Goal: Task Accomplishment & Management: Use online tool/utility

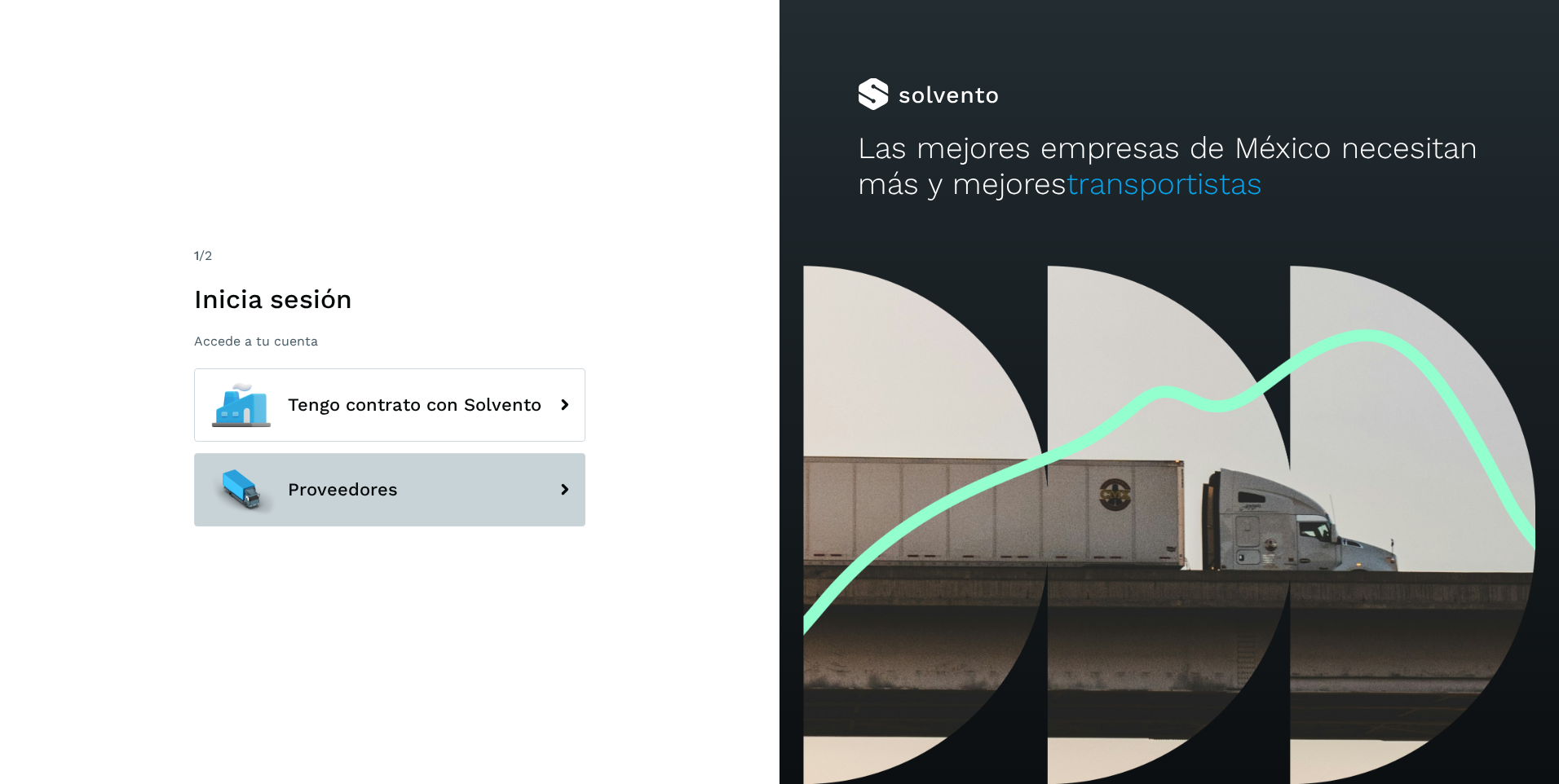
click at [290, 494] on span "Proveedores" at bounding box center [343, 490] width 110 height 20
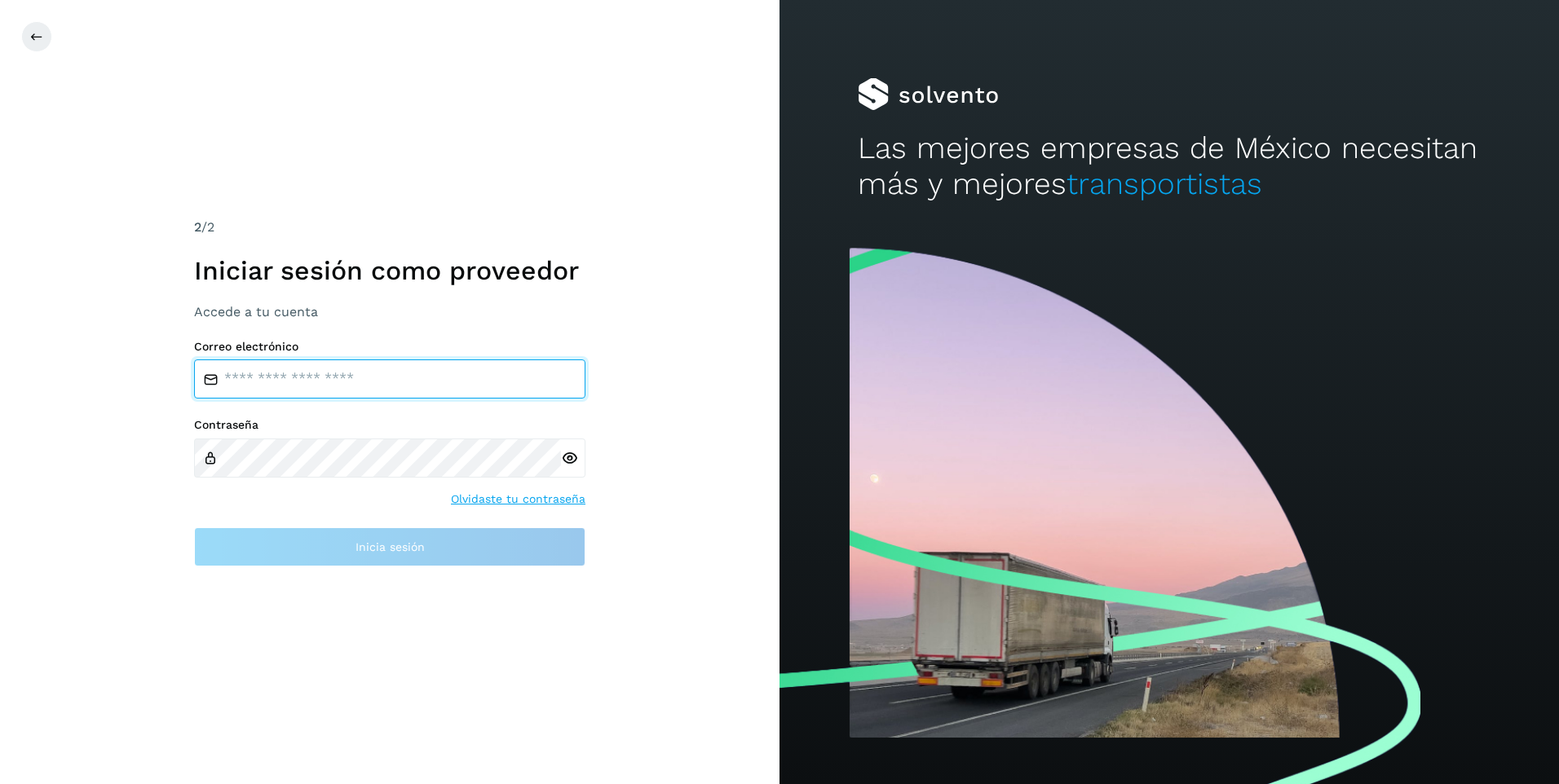
type input "**********"
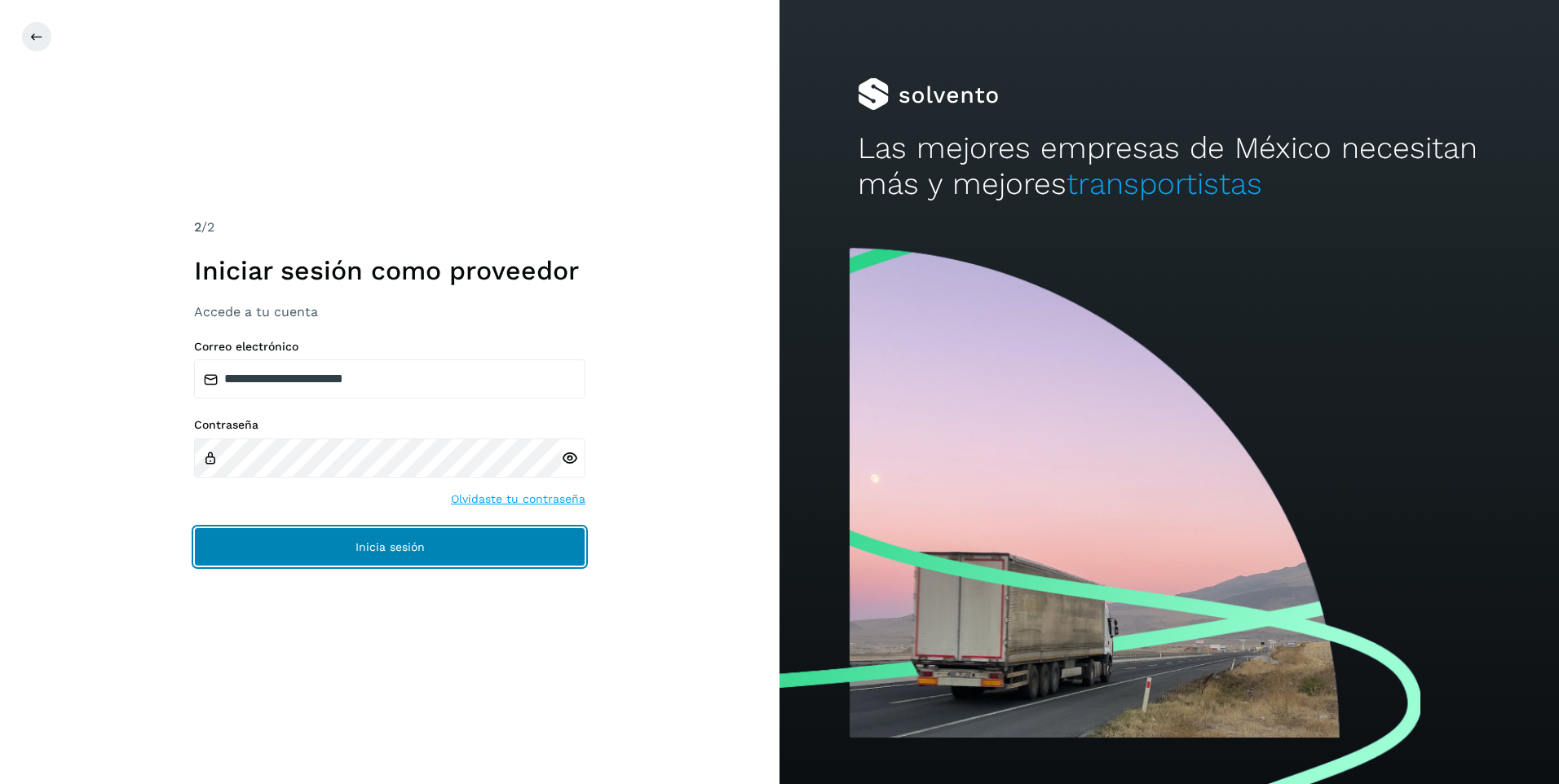
click at [364, 544] on span "Inicia sesión" at bounding box center [390, 547] width 69 height 12
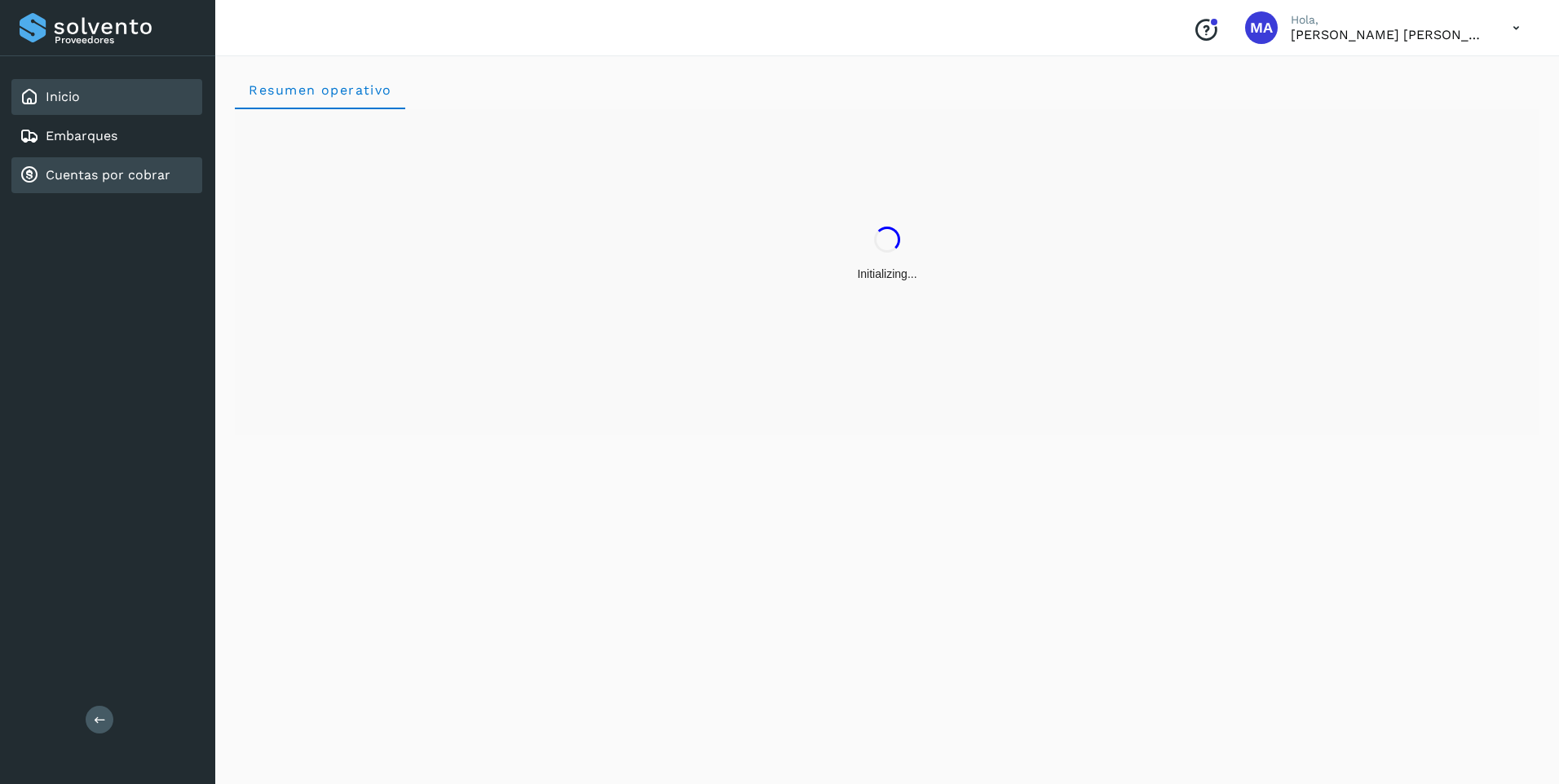
click at [104, 174] on link "Cuentas por cobrar" at bounding box center [107, 175] width 125 height 16
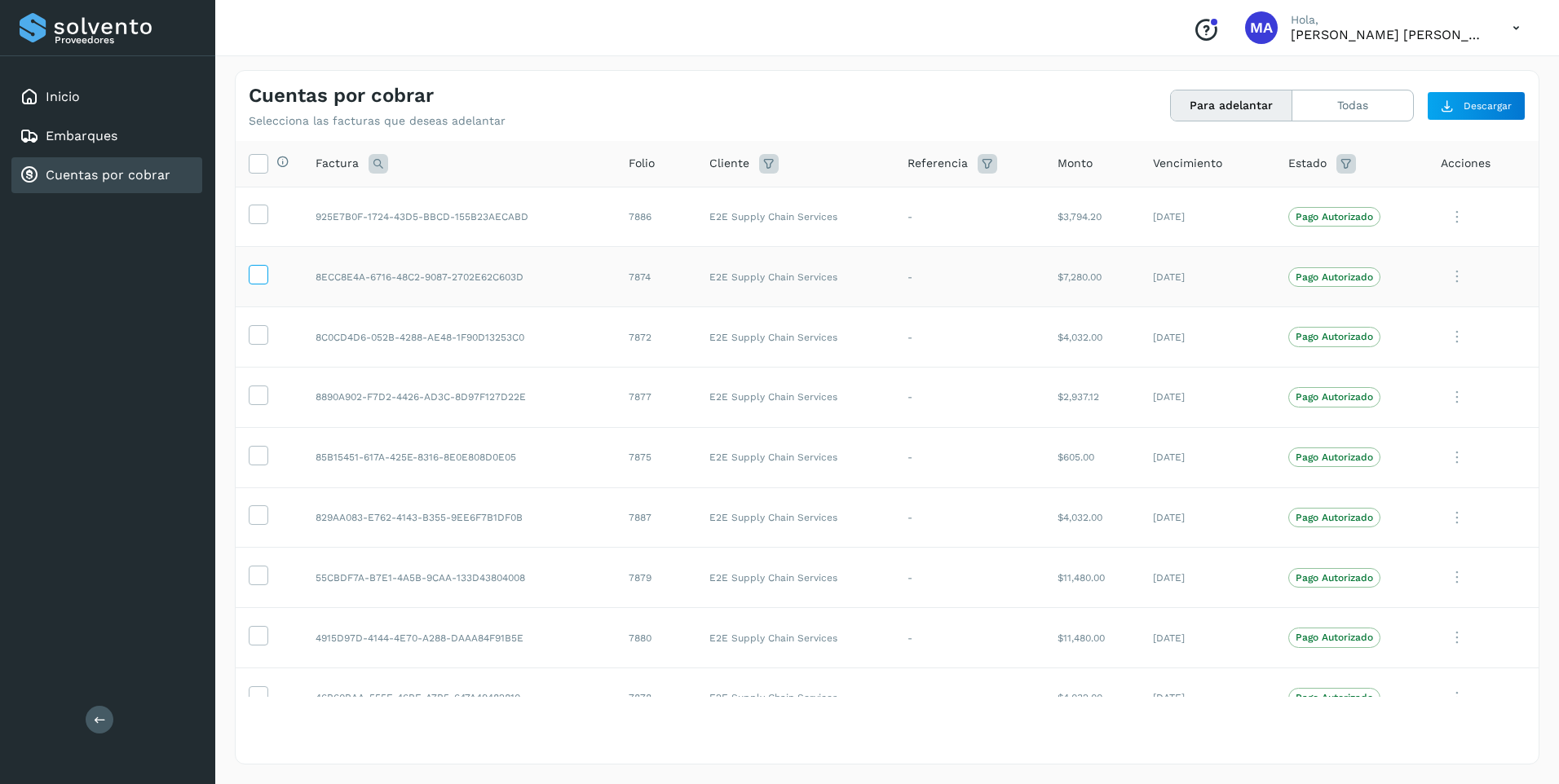
click at [255, 273] on icon at bounding box center [258, 272] width 17 height 17
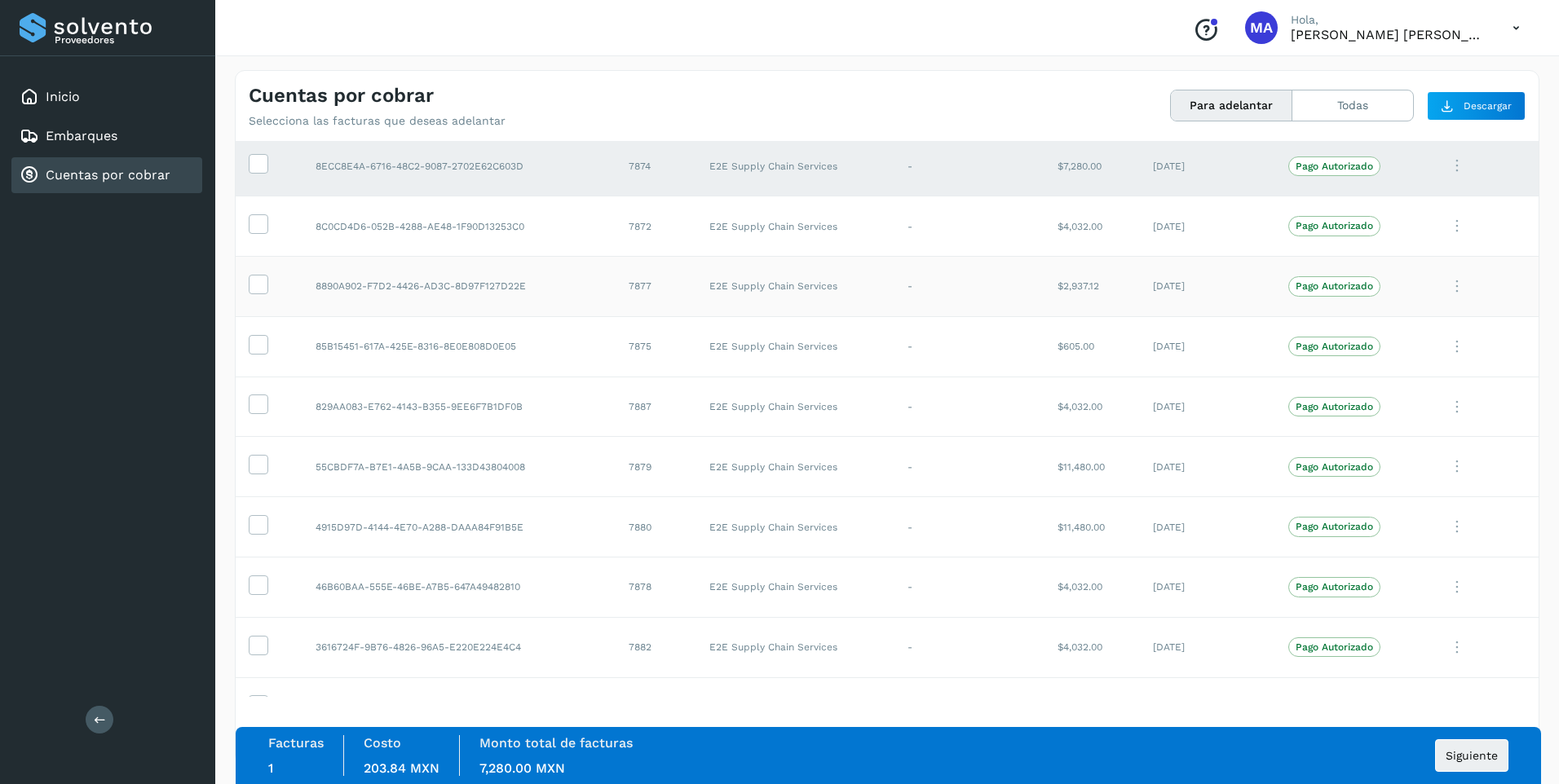
scroll to position [163, 0]
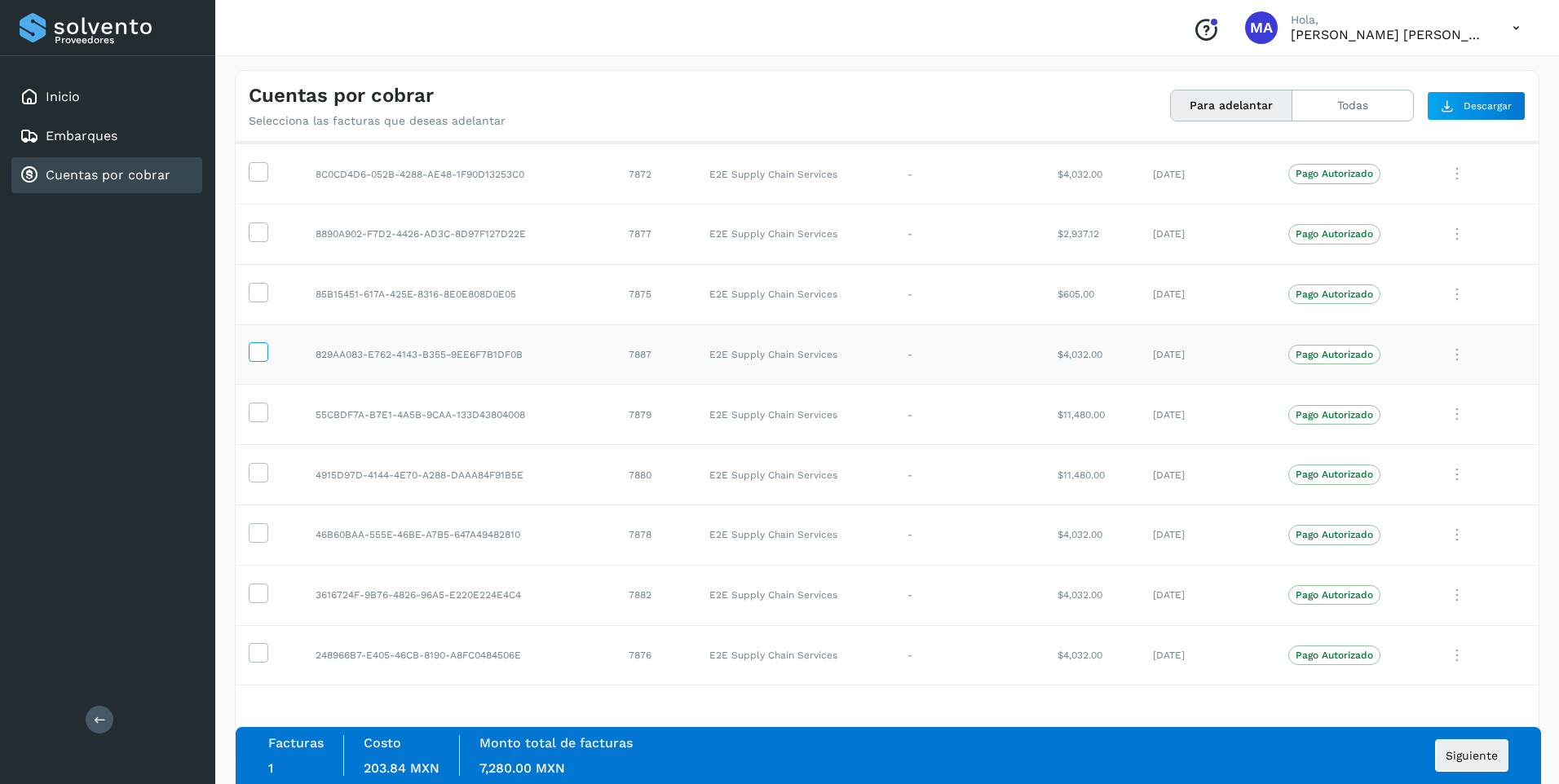
click at [261, 359] on icon at bounding box center [258, 350] width 17 height 17
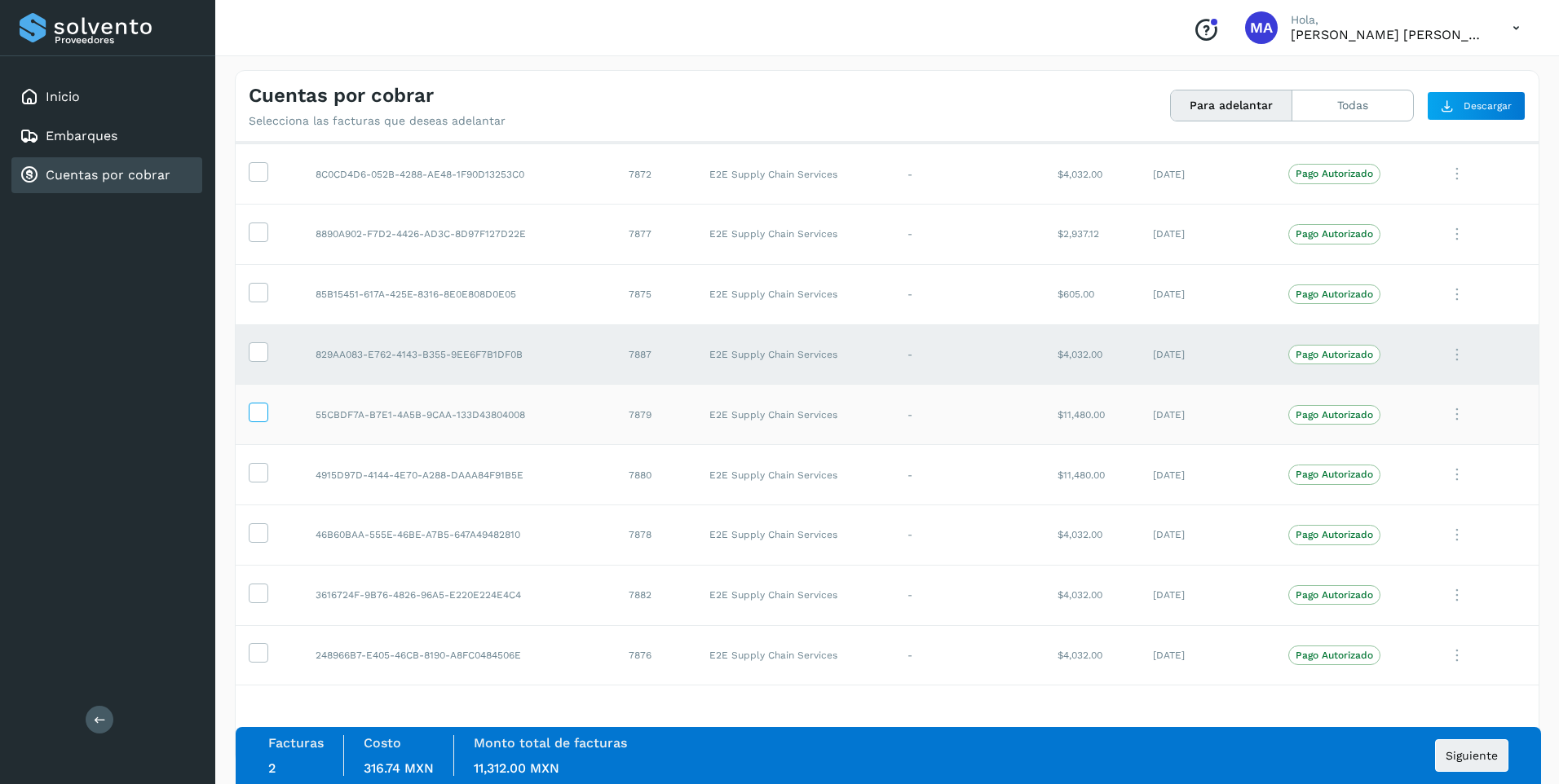
click at [253, 415] on icon at bounding box center [258, 410] width 17 height 17
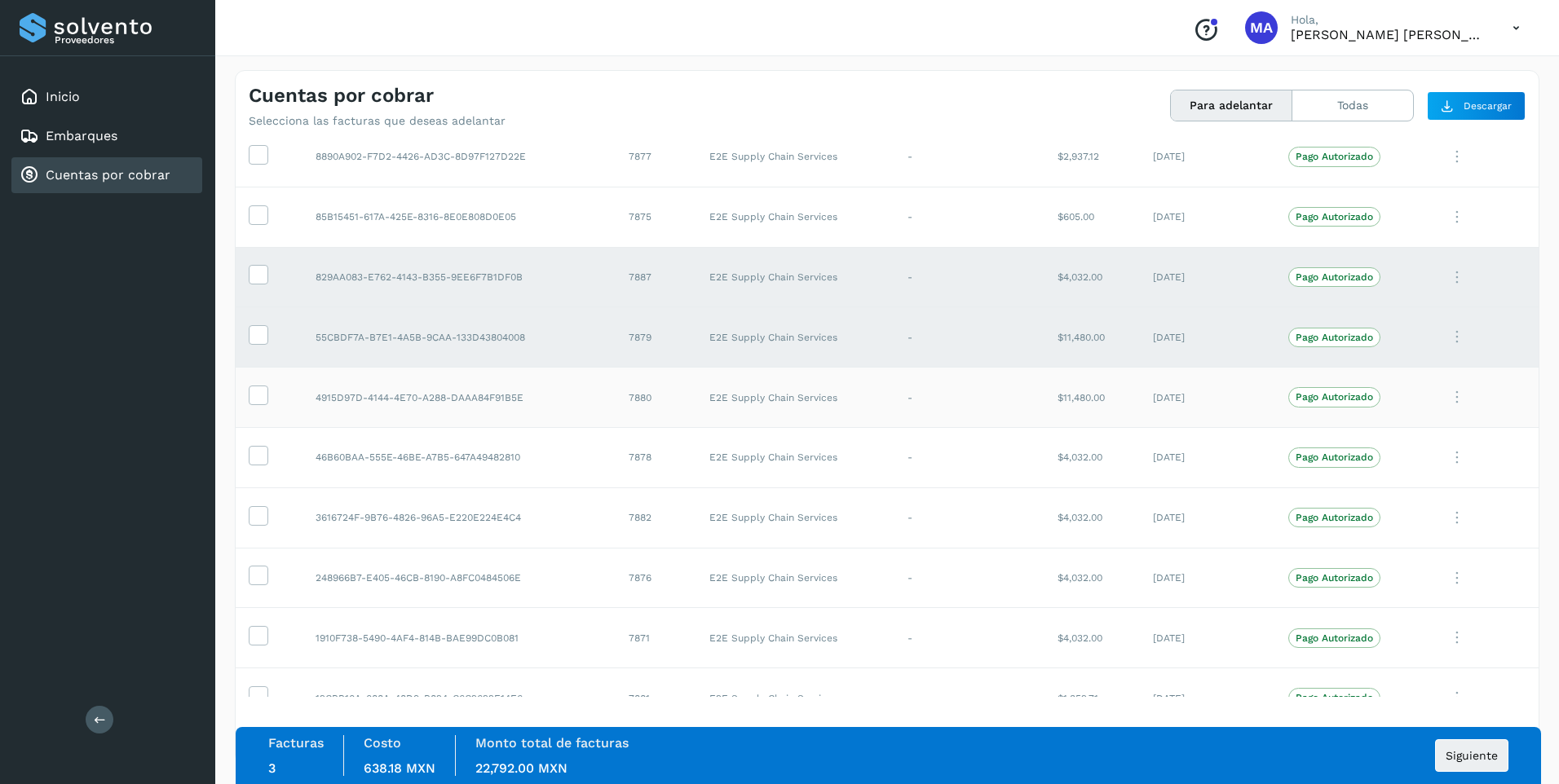
scroll to position [245, 0]
click at [256, 389] on icon at bounding box center [258, 390] width 17 height 17
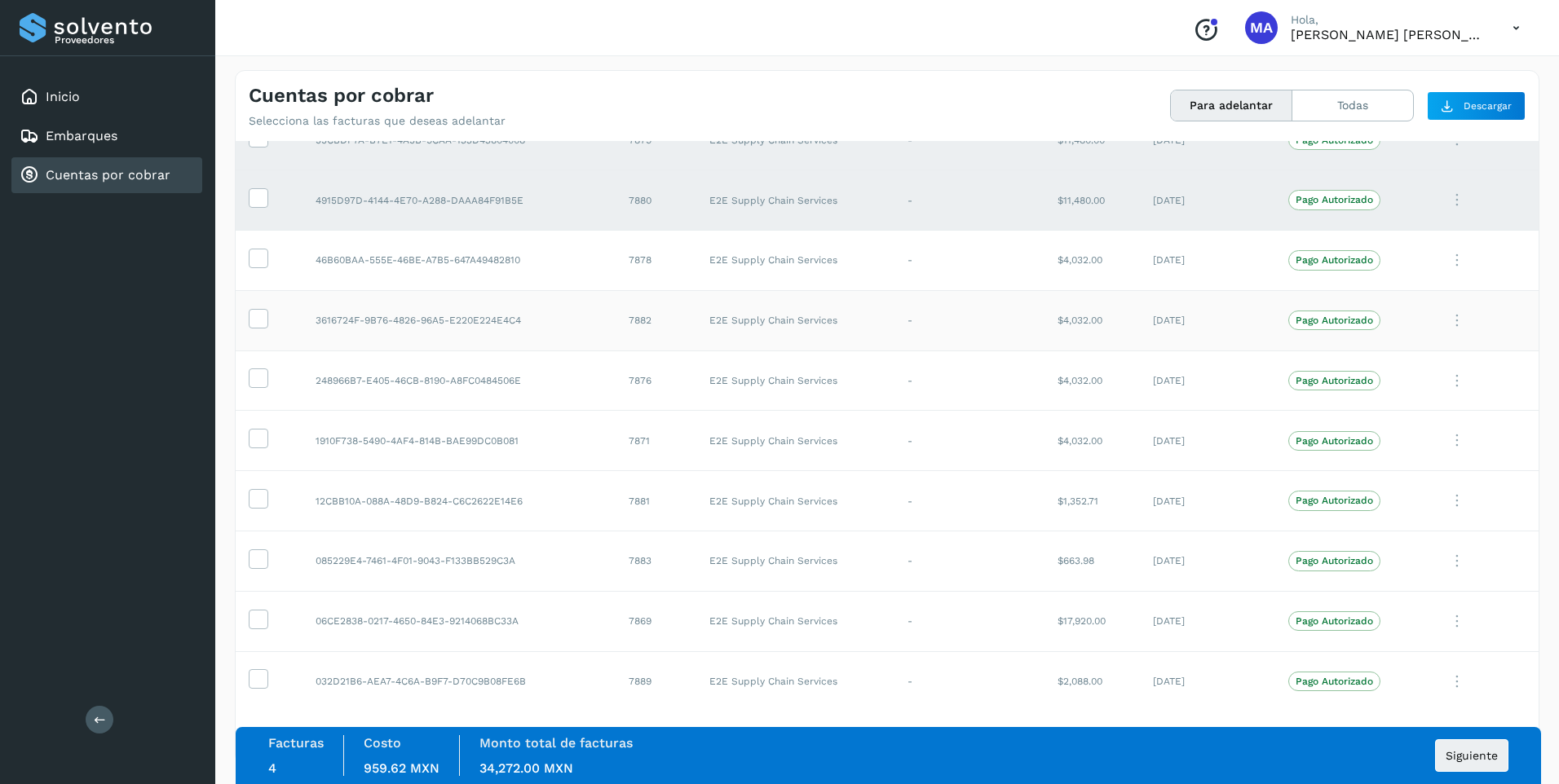
scroll to position [489, 0]
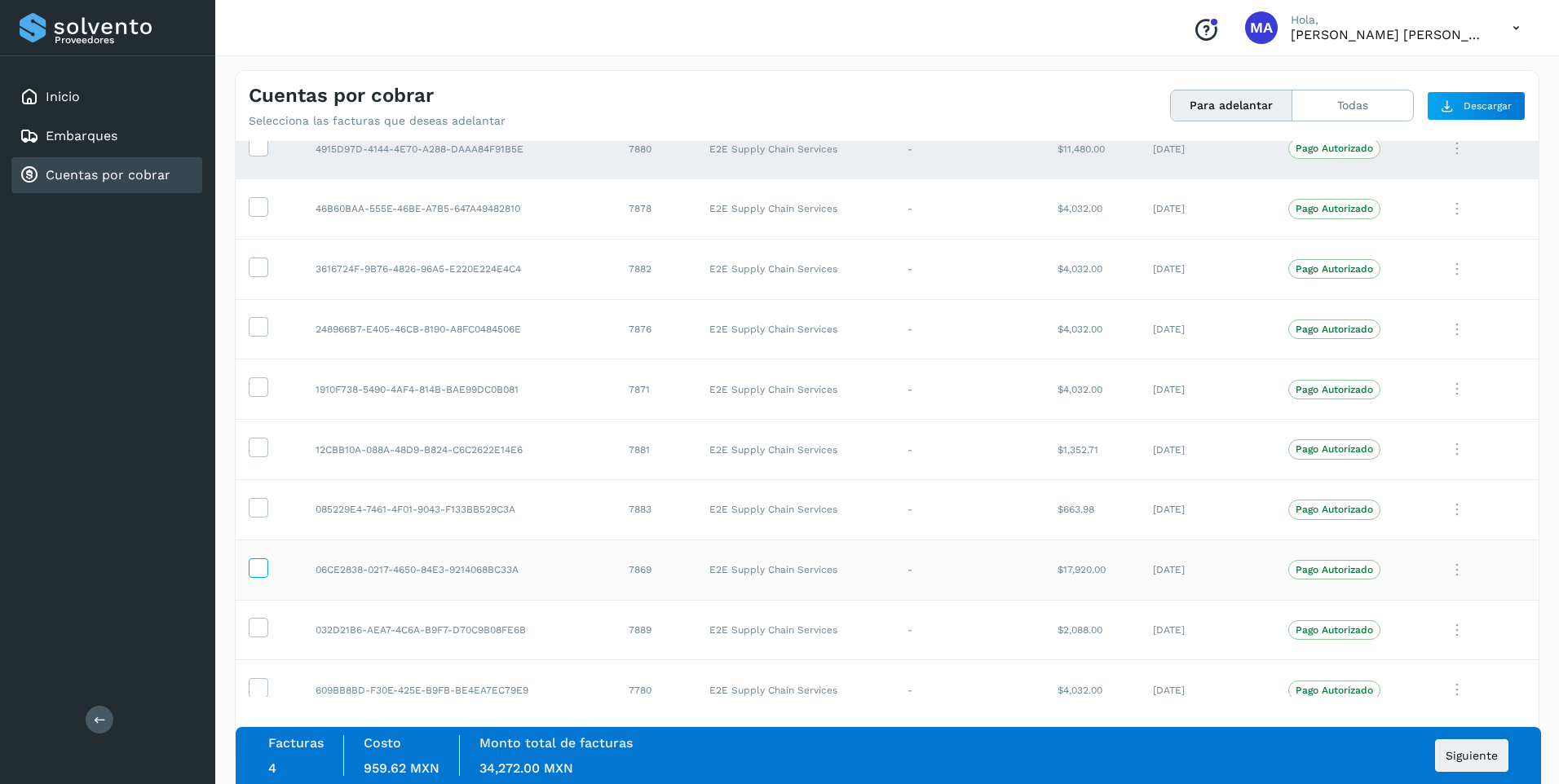
click at [260, 564] on icon at bounding box center [258, 567] width 17 height 17
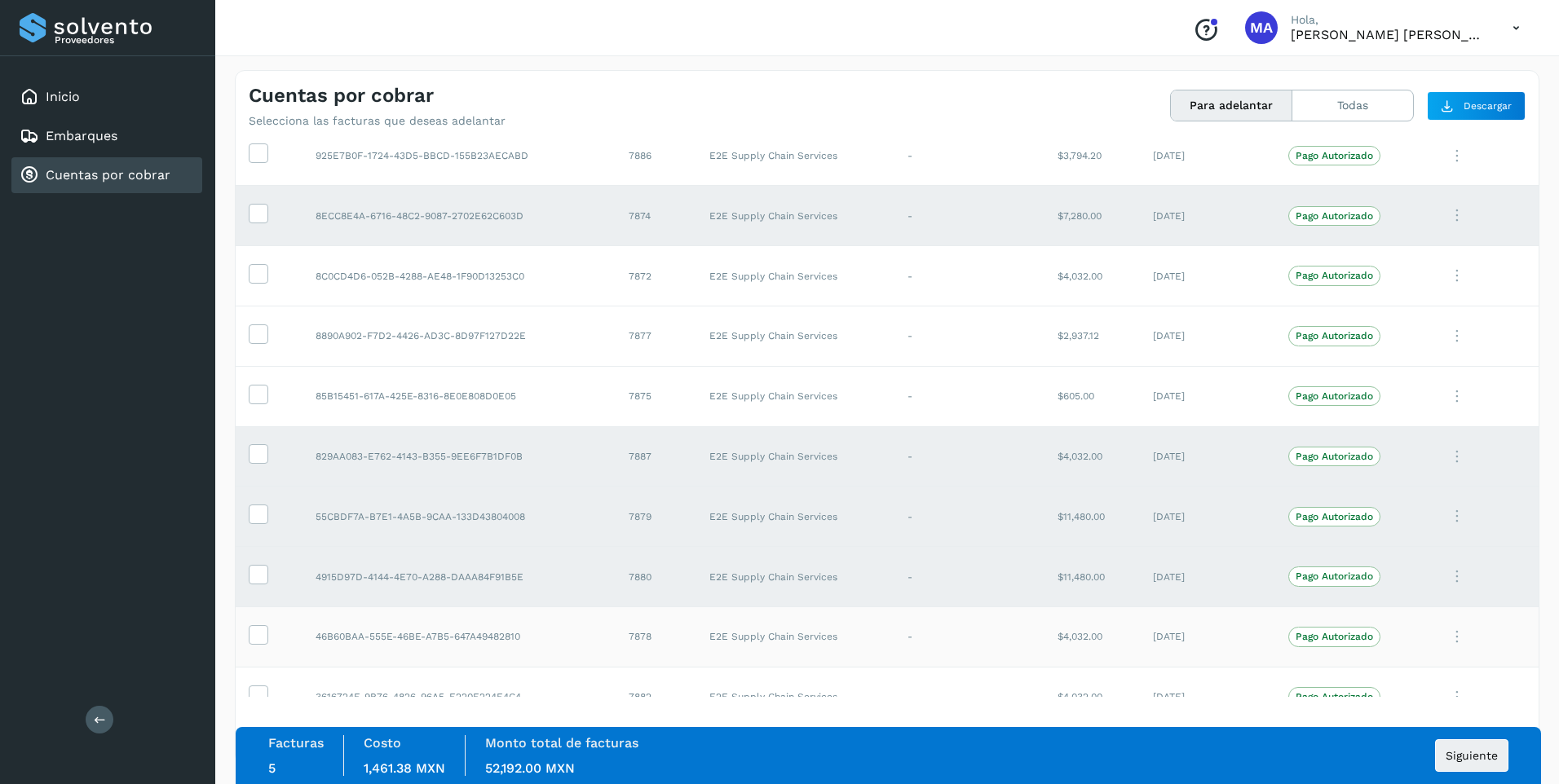
scroll to position [0, 0]
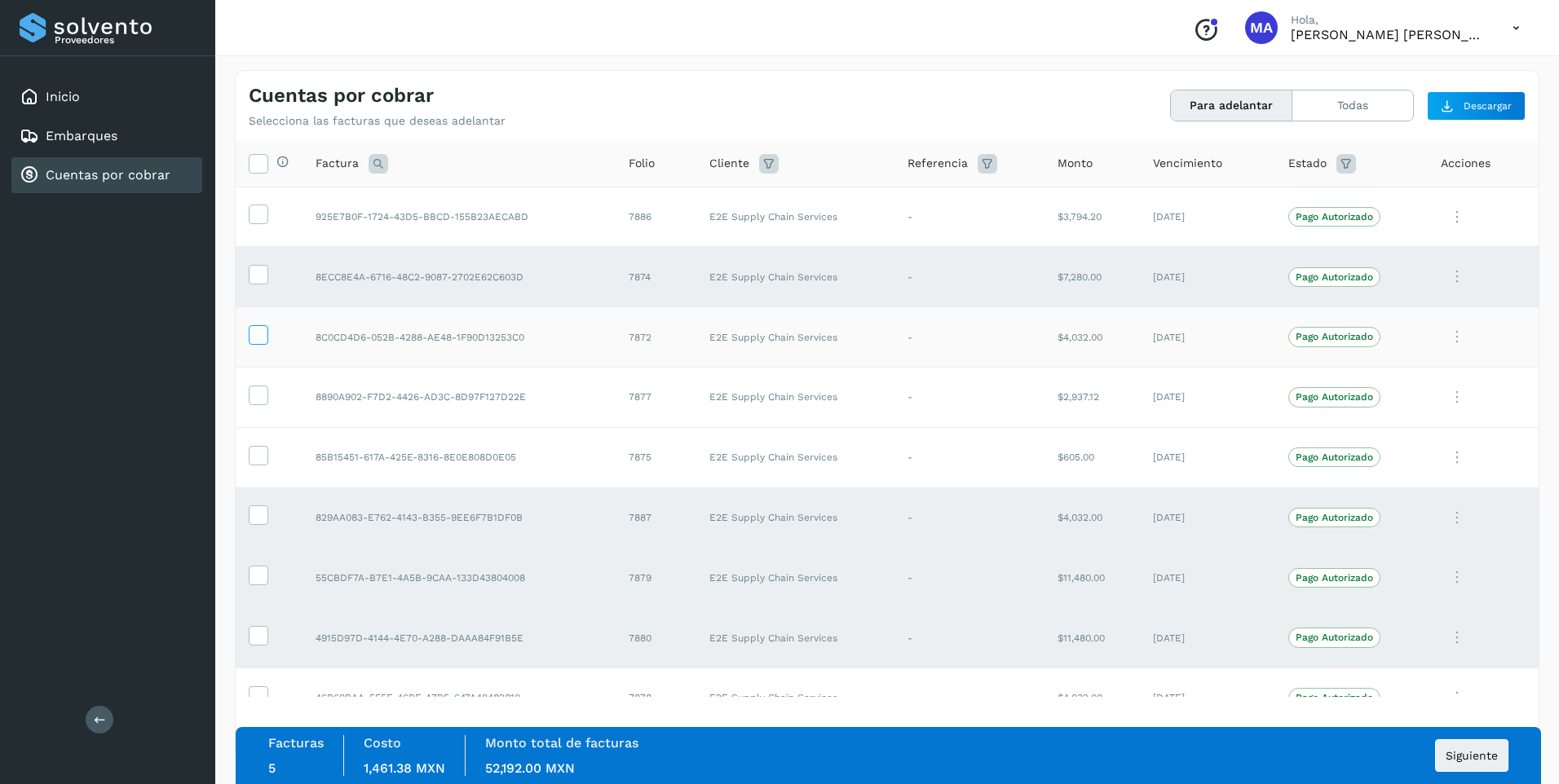
click at [264, 340] on icon at bounding box center [258, 333] width 17 height 17
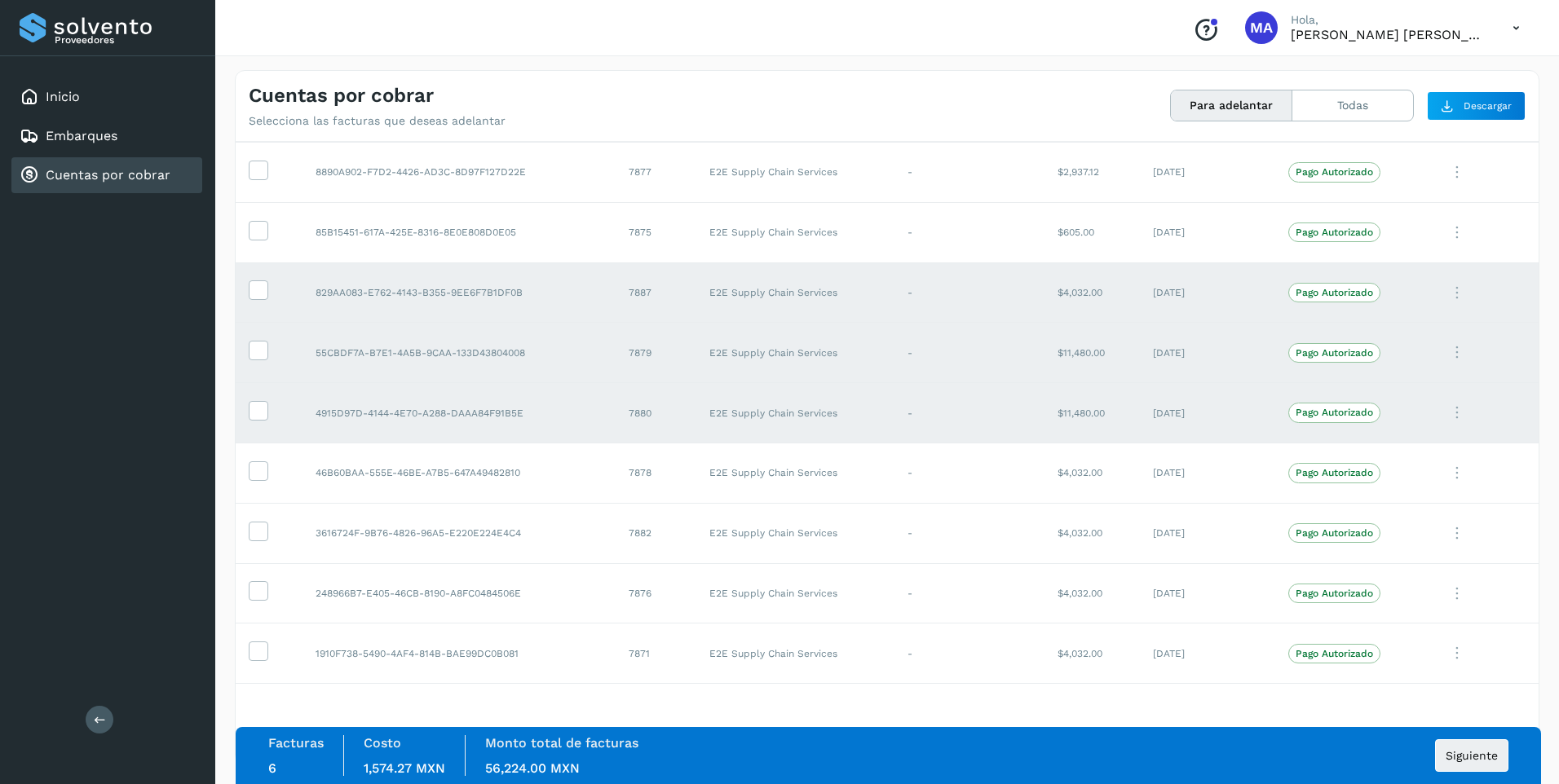
scroll to position [245, 0]
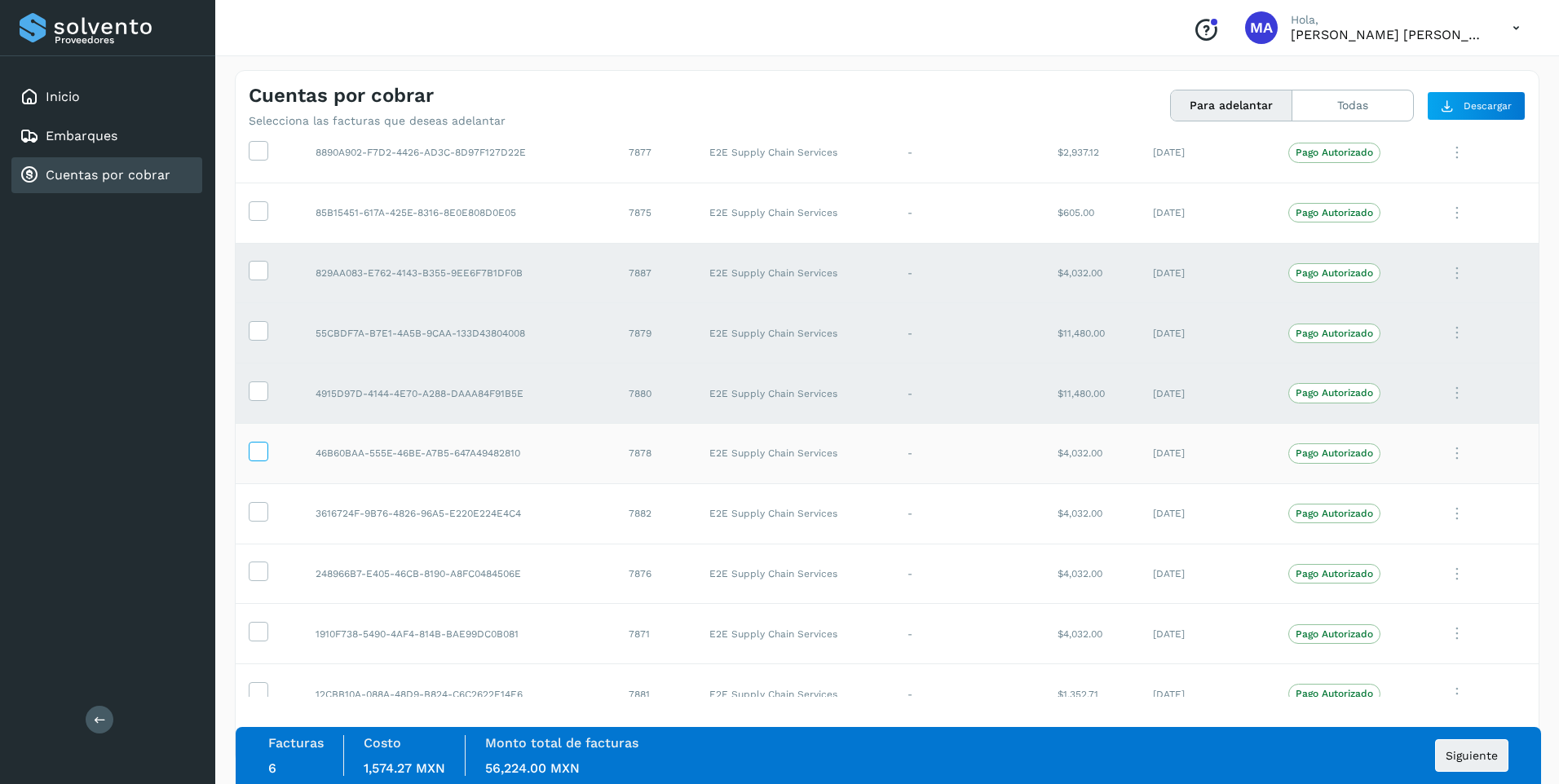
click at [255, 453] on icon at bounding box center [258, 450] width 17 height 17
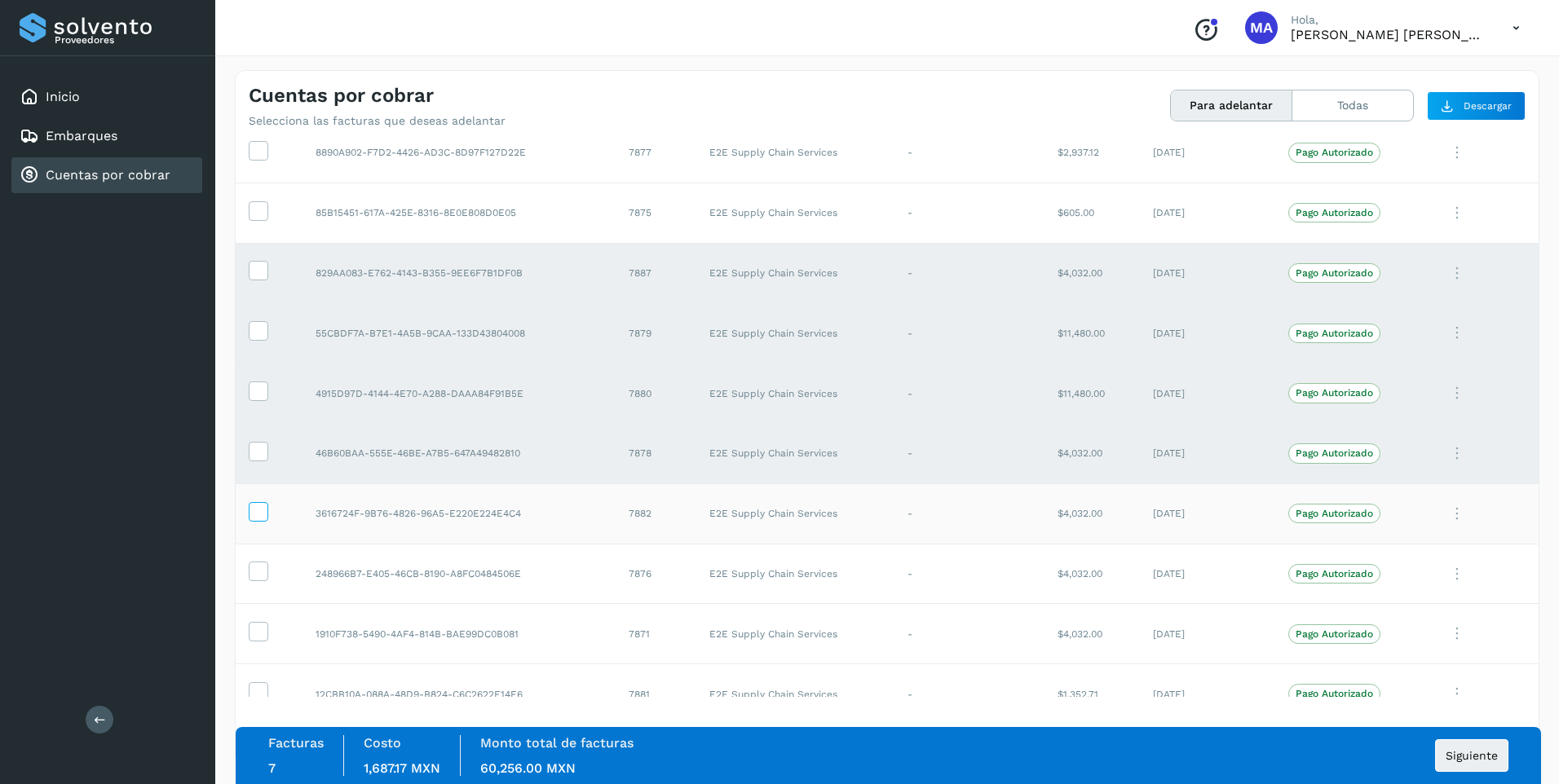
click at [264, 516] on icon at bounding box center [258, 510] width 17 height 17
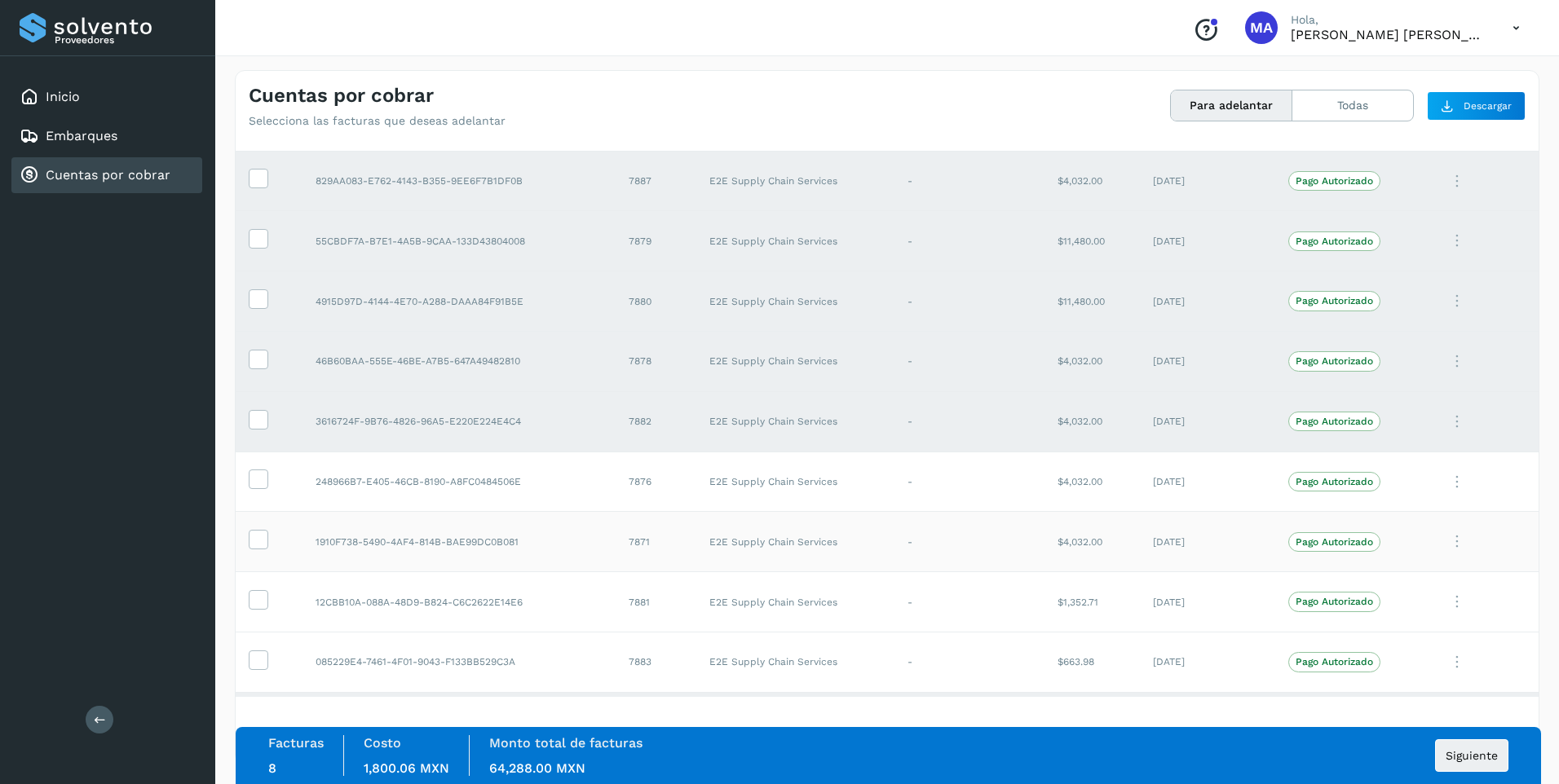
scroll to position [407, 0]
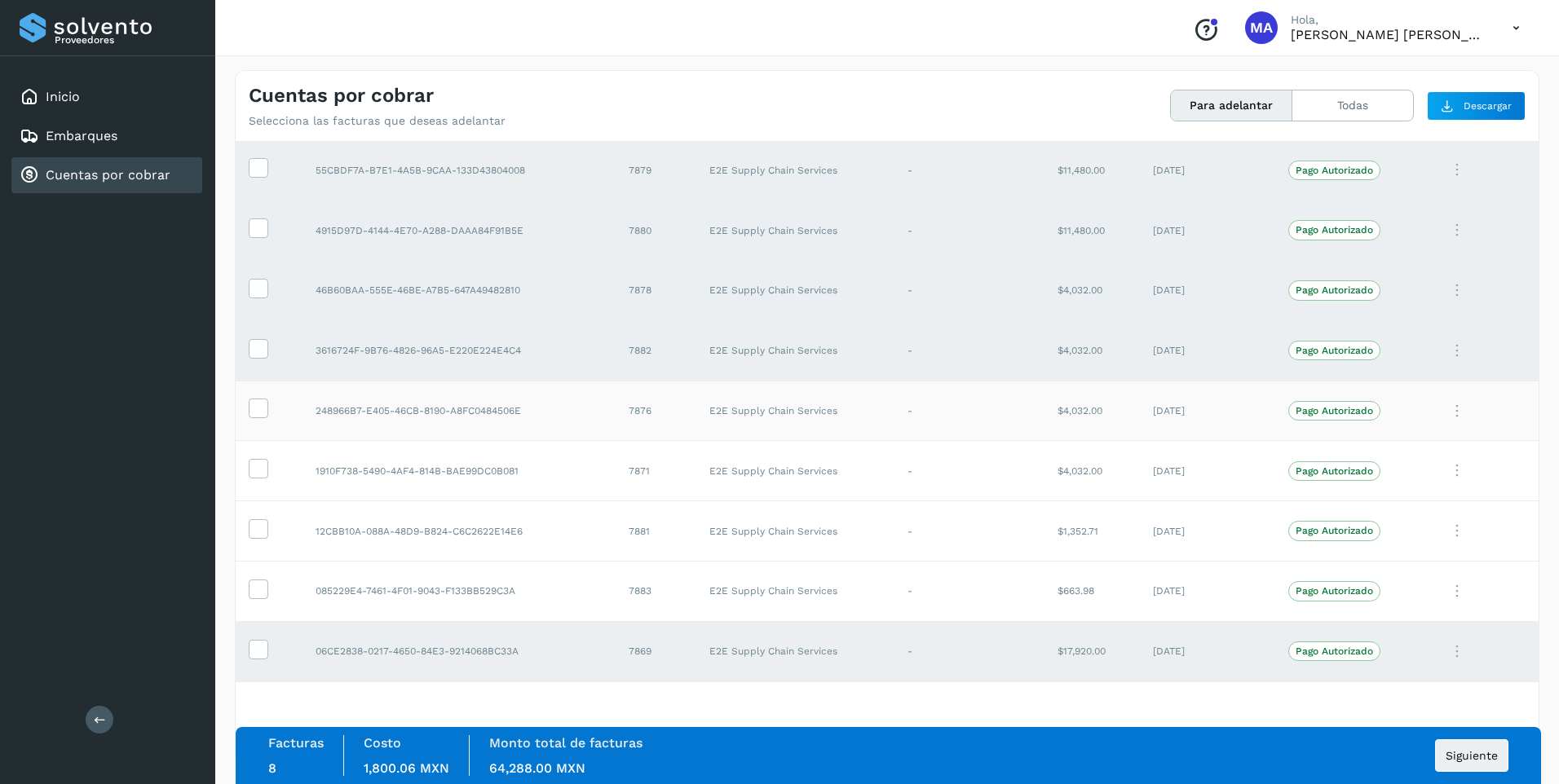
click at [253, 393] on td at bounding box center [269, 410] width 67 height 60
click at [259, 401] on icon at bounding box center [258, 406] width 17 height 17
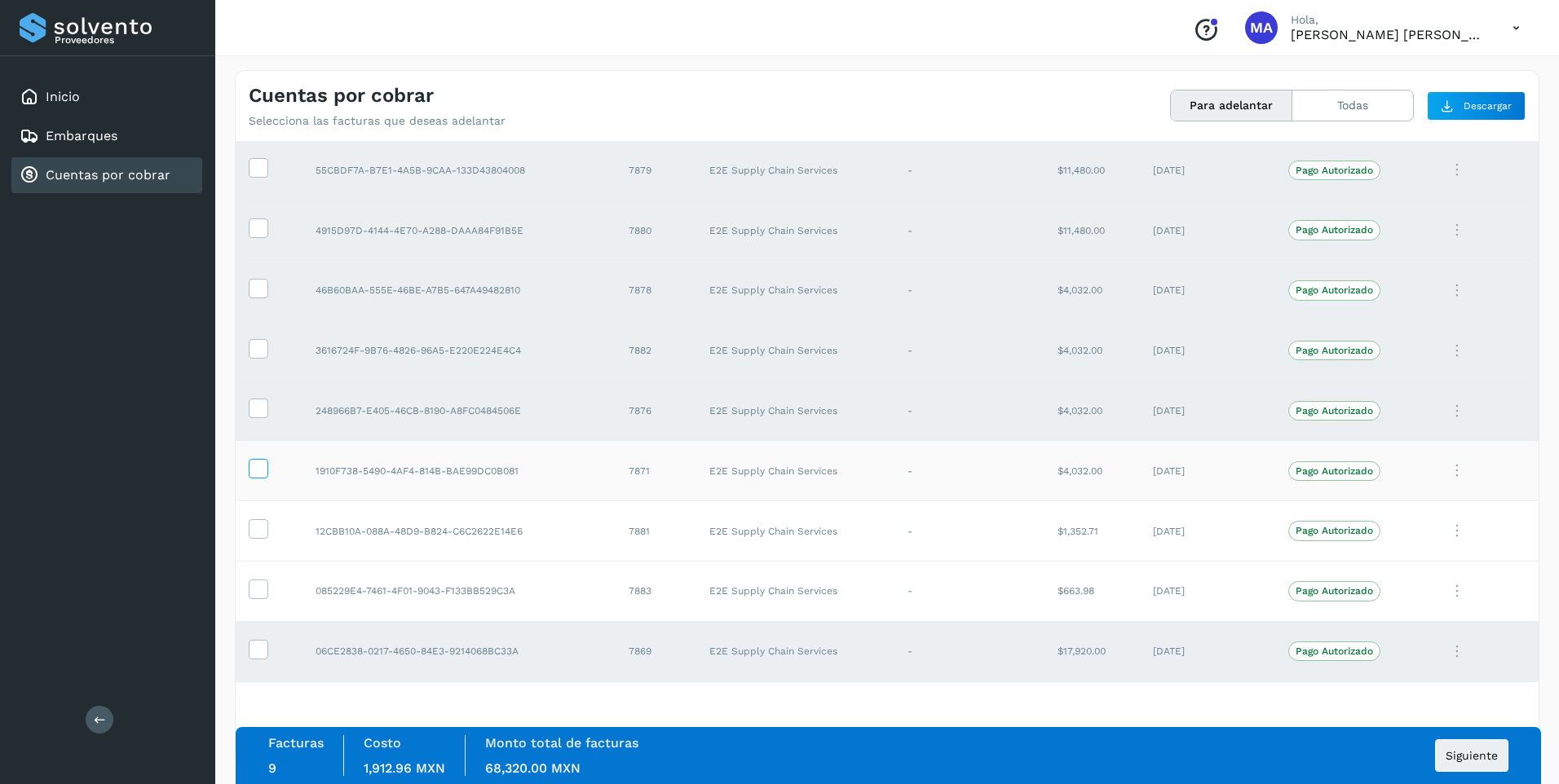
click at [250, 470] on icon at bounding box center [258, 467] width 17 height 17
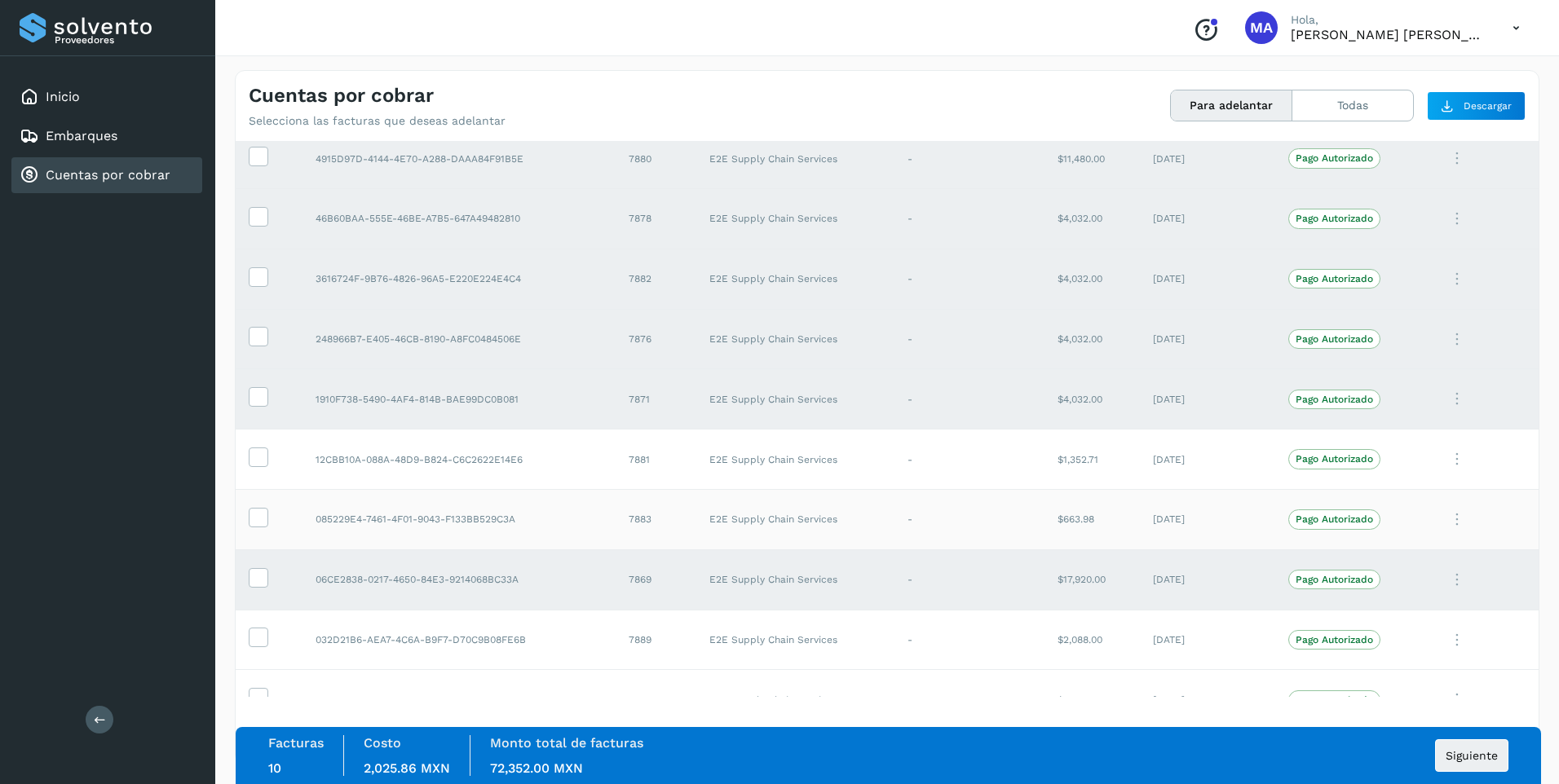
scroll to position [489, 0]
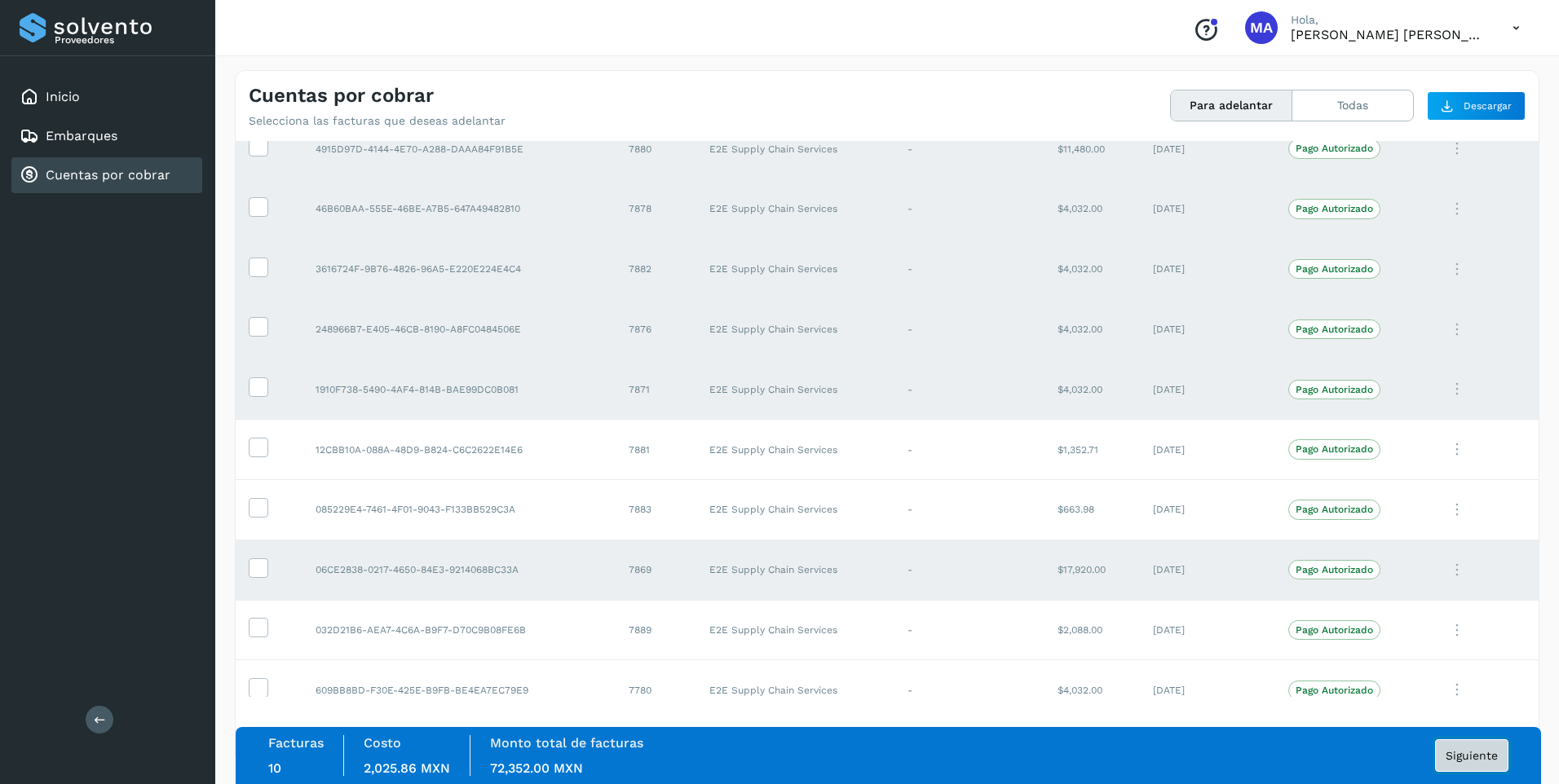
click at [1457, 745] on button "Siguiente" at bounding box center [1471, 755] width 74 height 32
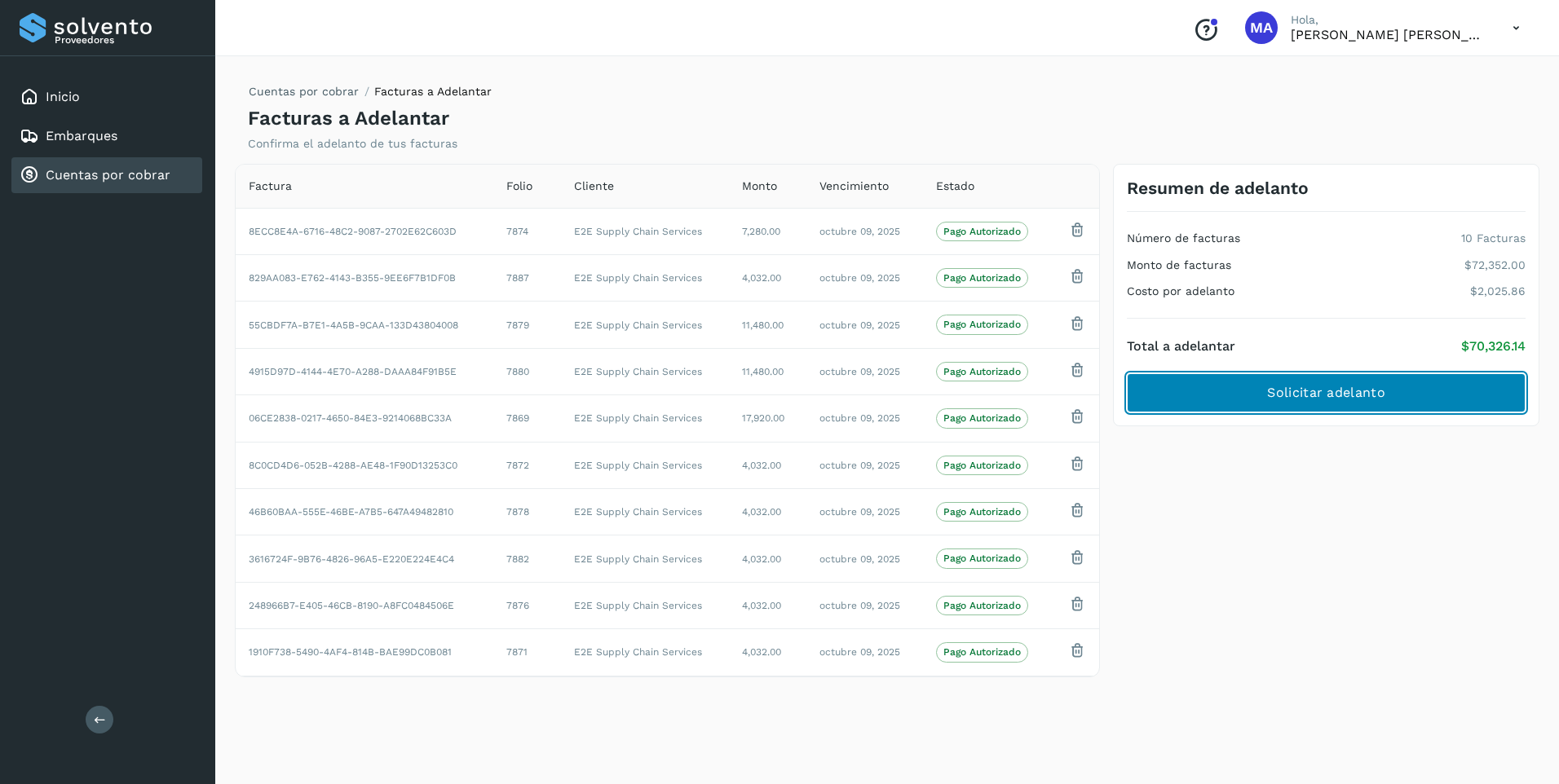
click at [1235, 398] on button "Solicitar adelanto" at bounding box center [1326, 393] width 399 height 39
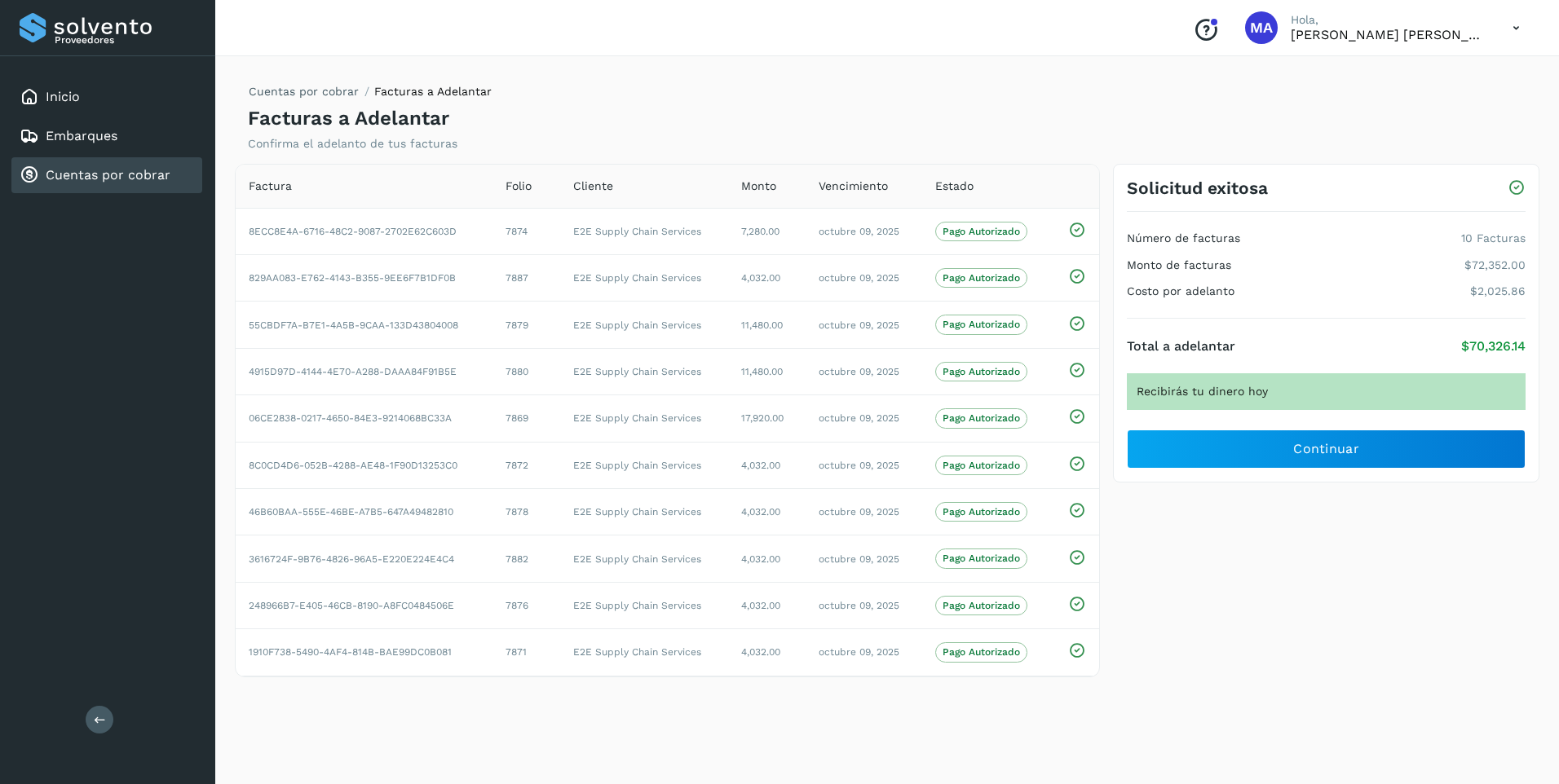
click at [1518, 26] on icon at bounding box center [1517, 29] width 33 height 33
click at [1424, 74] on div "Cerrar sesión" at bounding box center [1435, 73] width 194 height 30
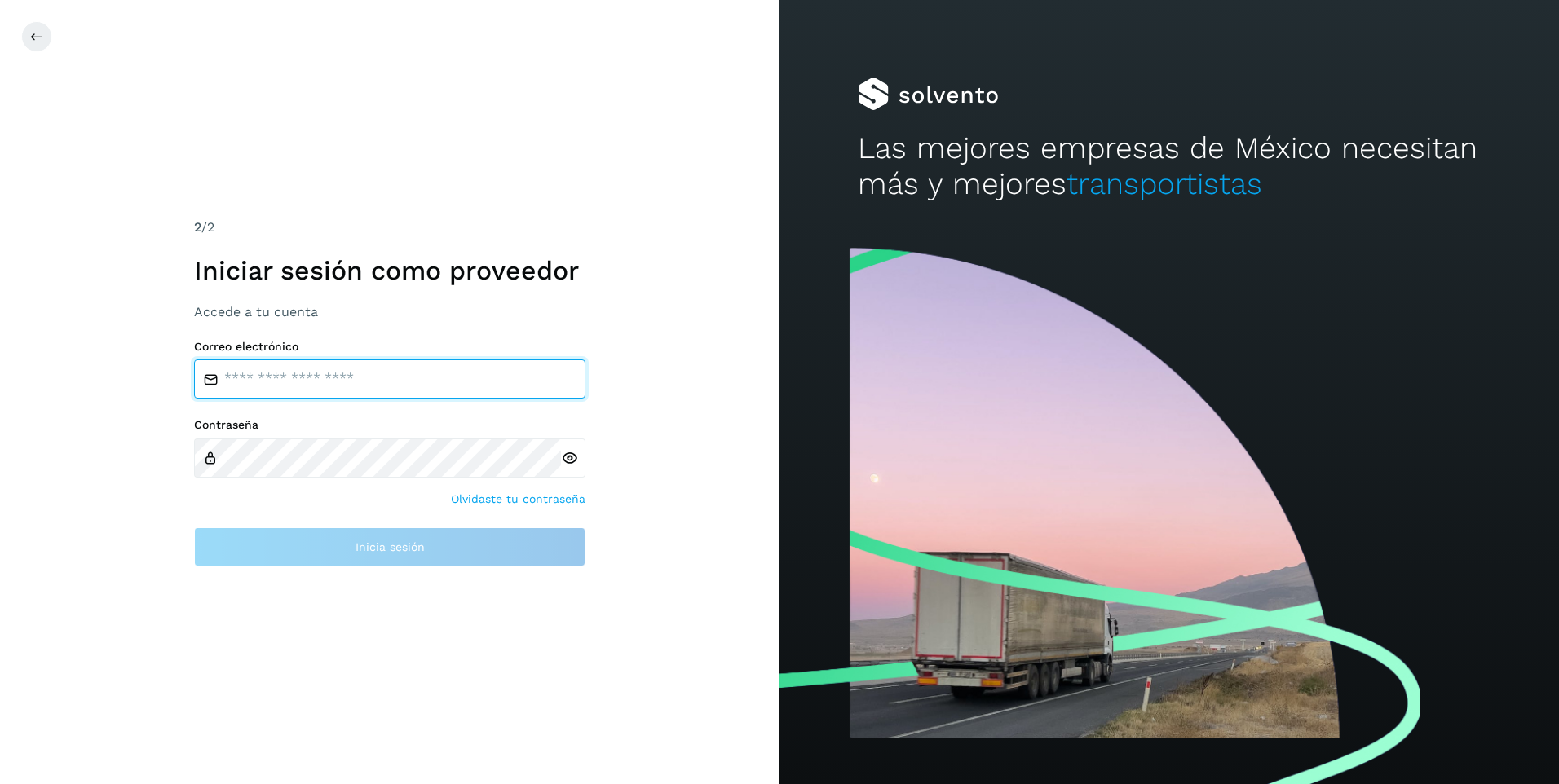
type input "**********"
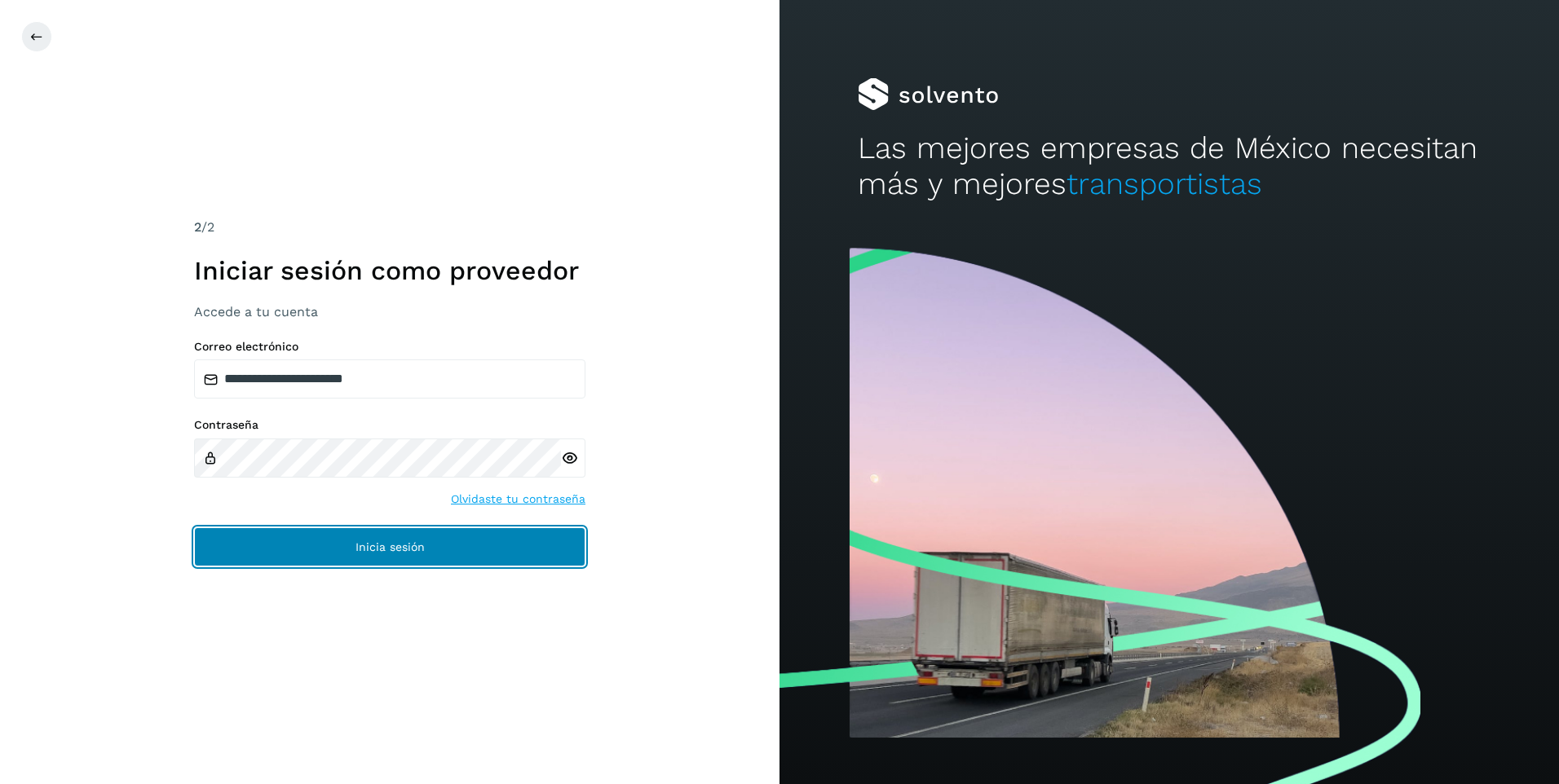
click at [388, 543] on span "Inicia sesión" at bounding box center [390, 547] width 69 height 12
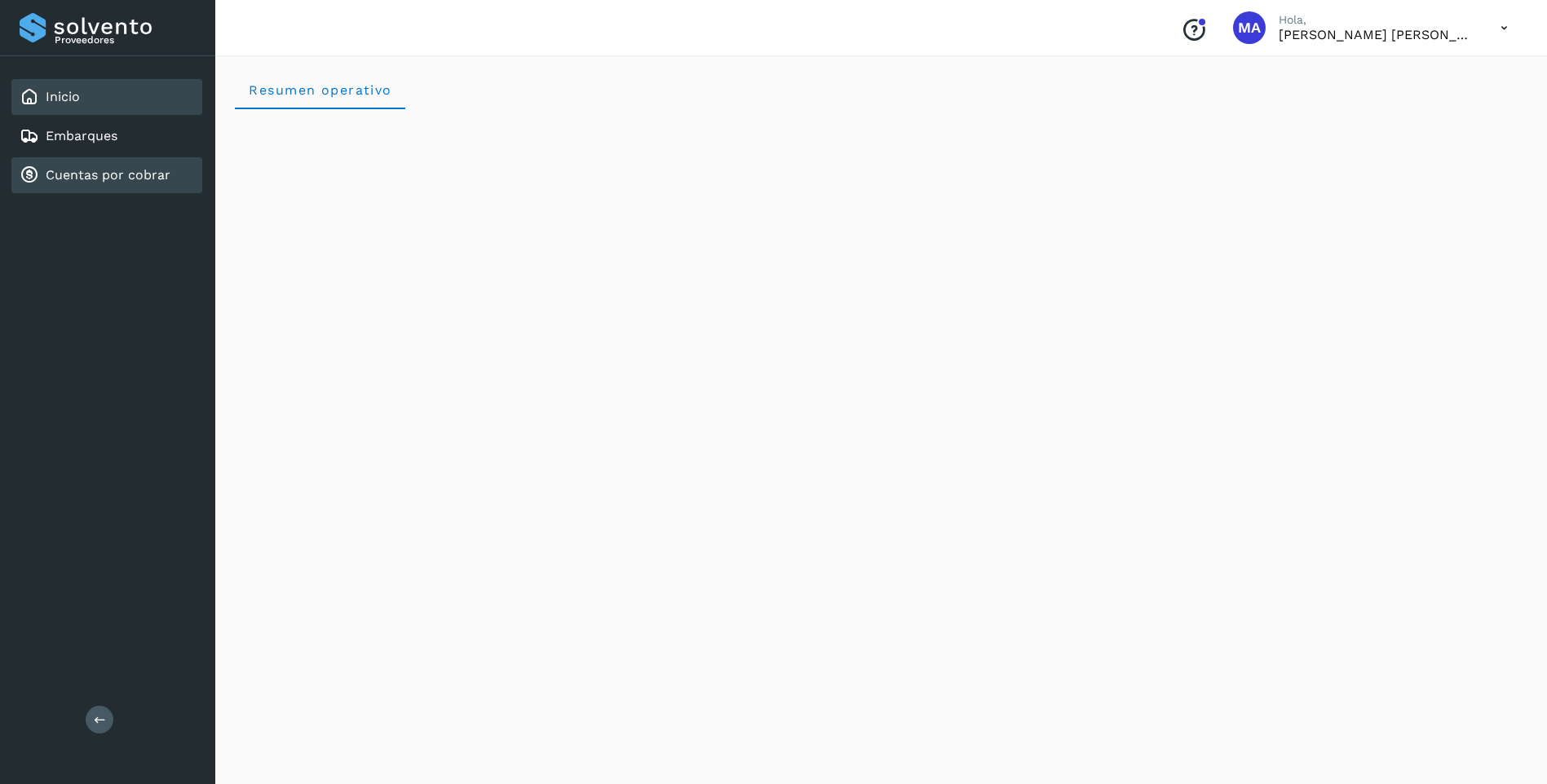
click at [98, 174] on link "Cuentas por cobrar" at bounding box center [107, 175] width 125 height 16
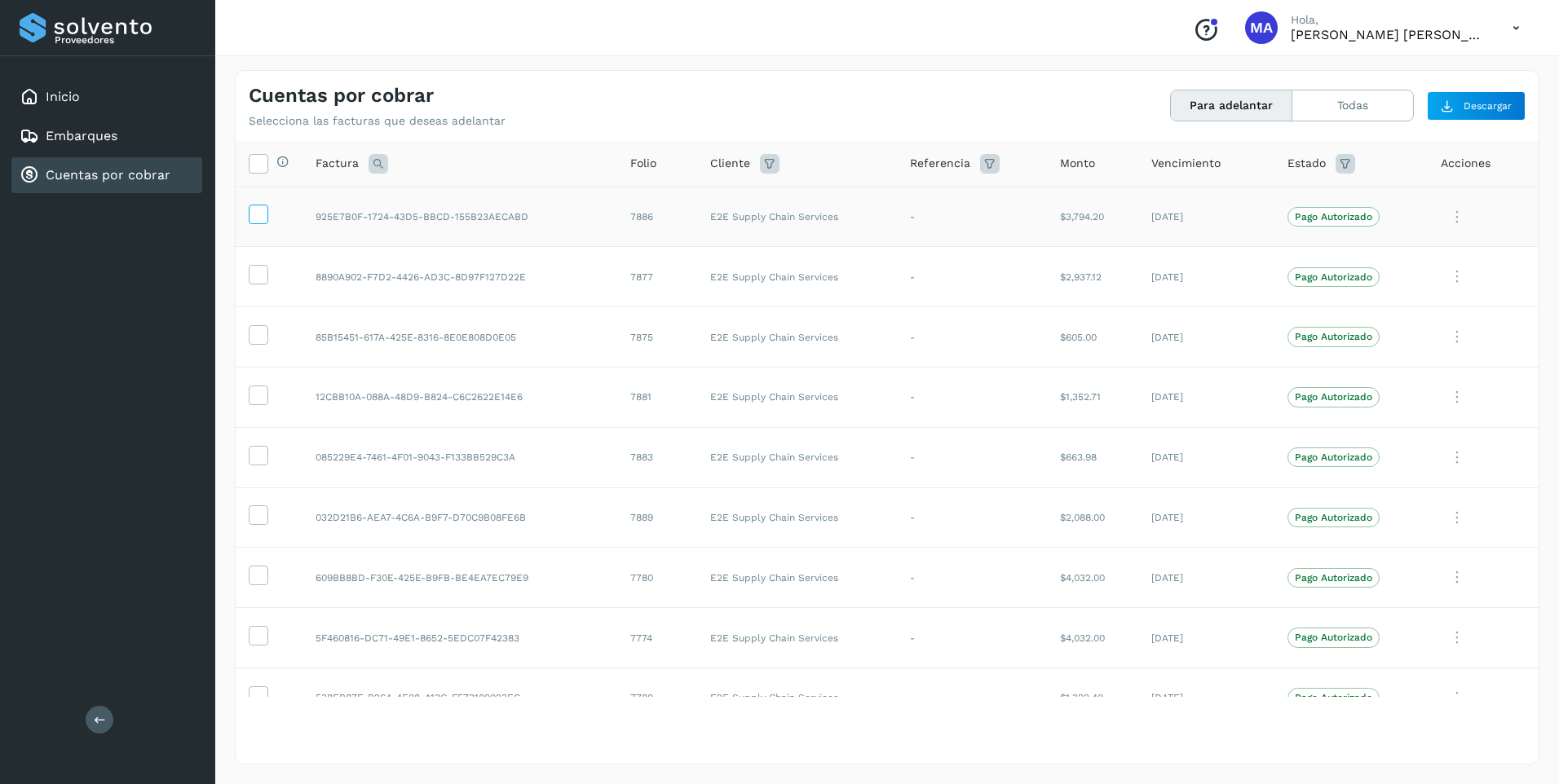
click at [249, 217] on label at bounding box center [259, 214] width 20 height 20
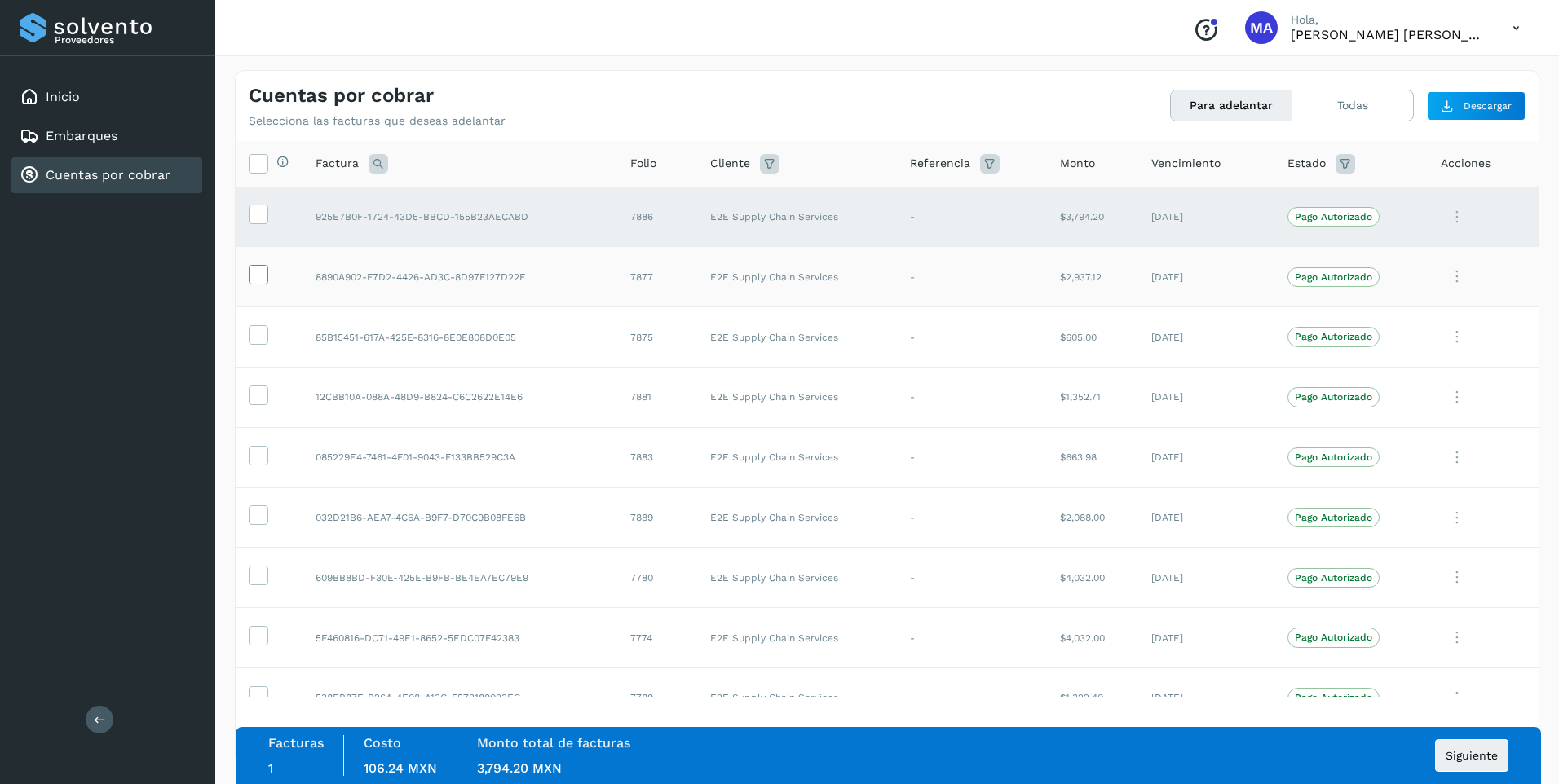
click at [258, 267] on icon at bounding box center [258, 272] width 17 height 17
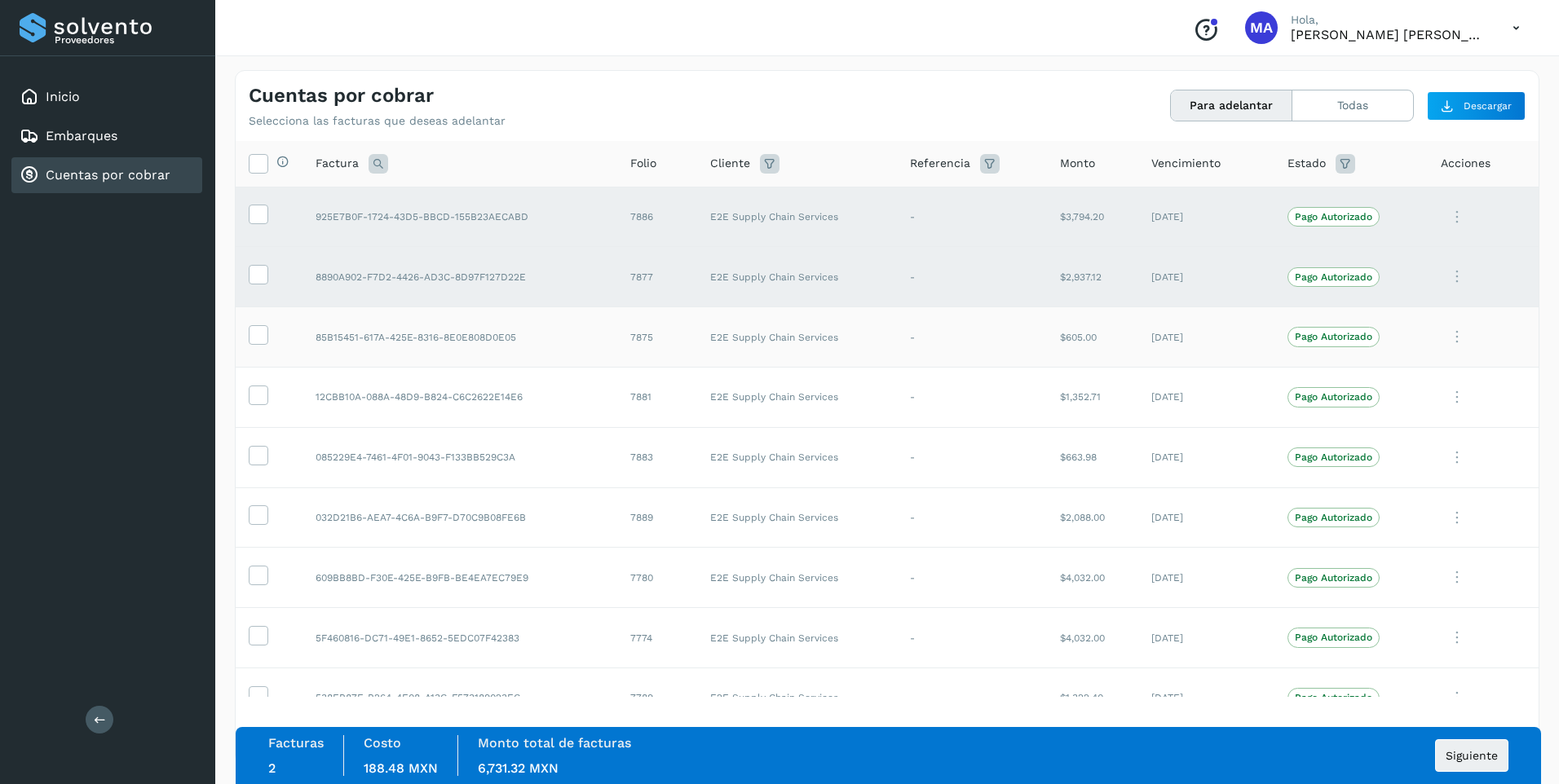
click at [269, 336] on td at bounding box center [269, 336] width 67 height 60
click at [260, 335] on icon at bounding box center [258, 333] width 17 height 17
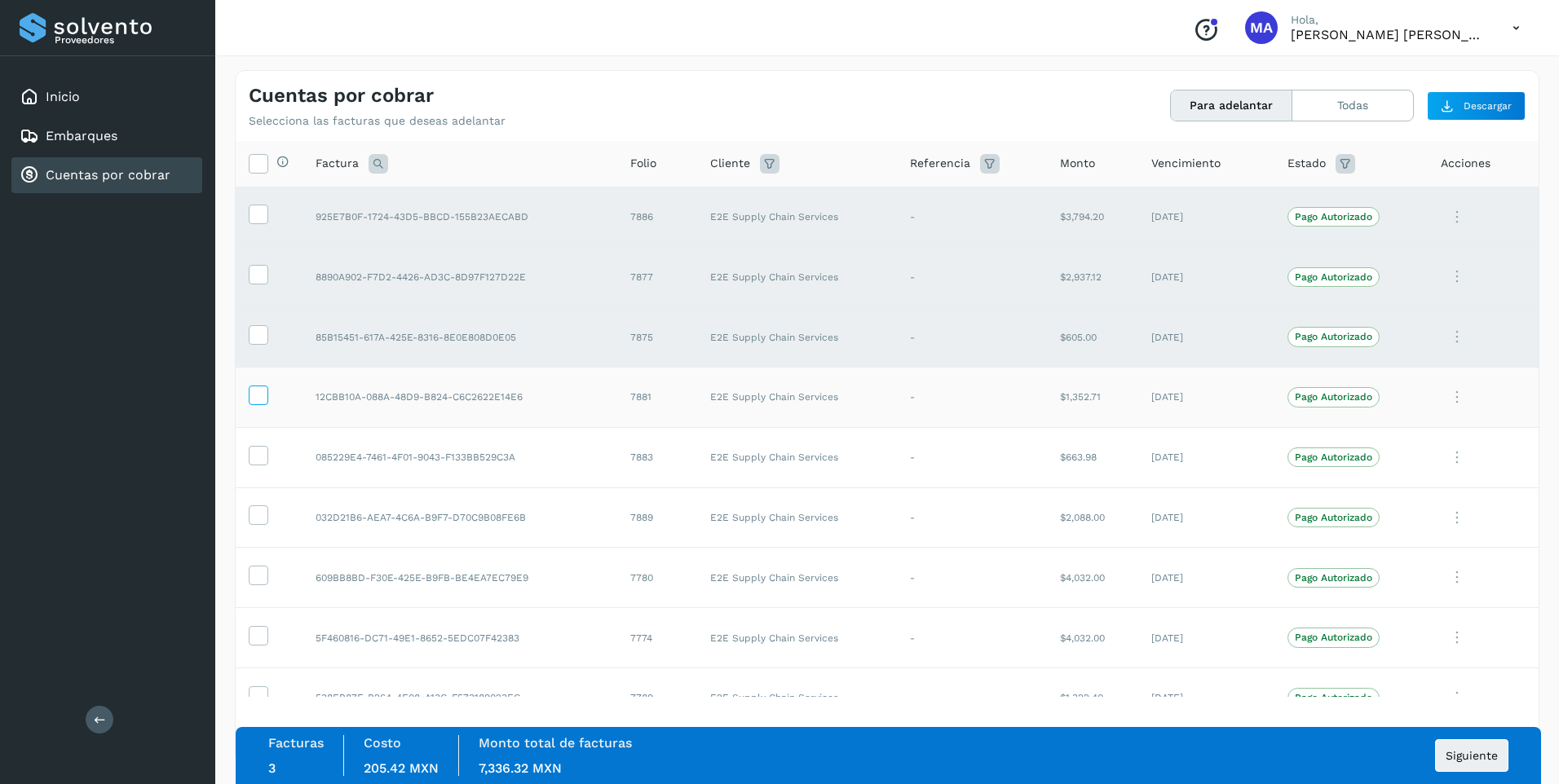
click at [260, 392] on icon at bounding box center [258, 393] width 17 height 17
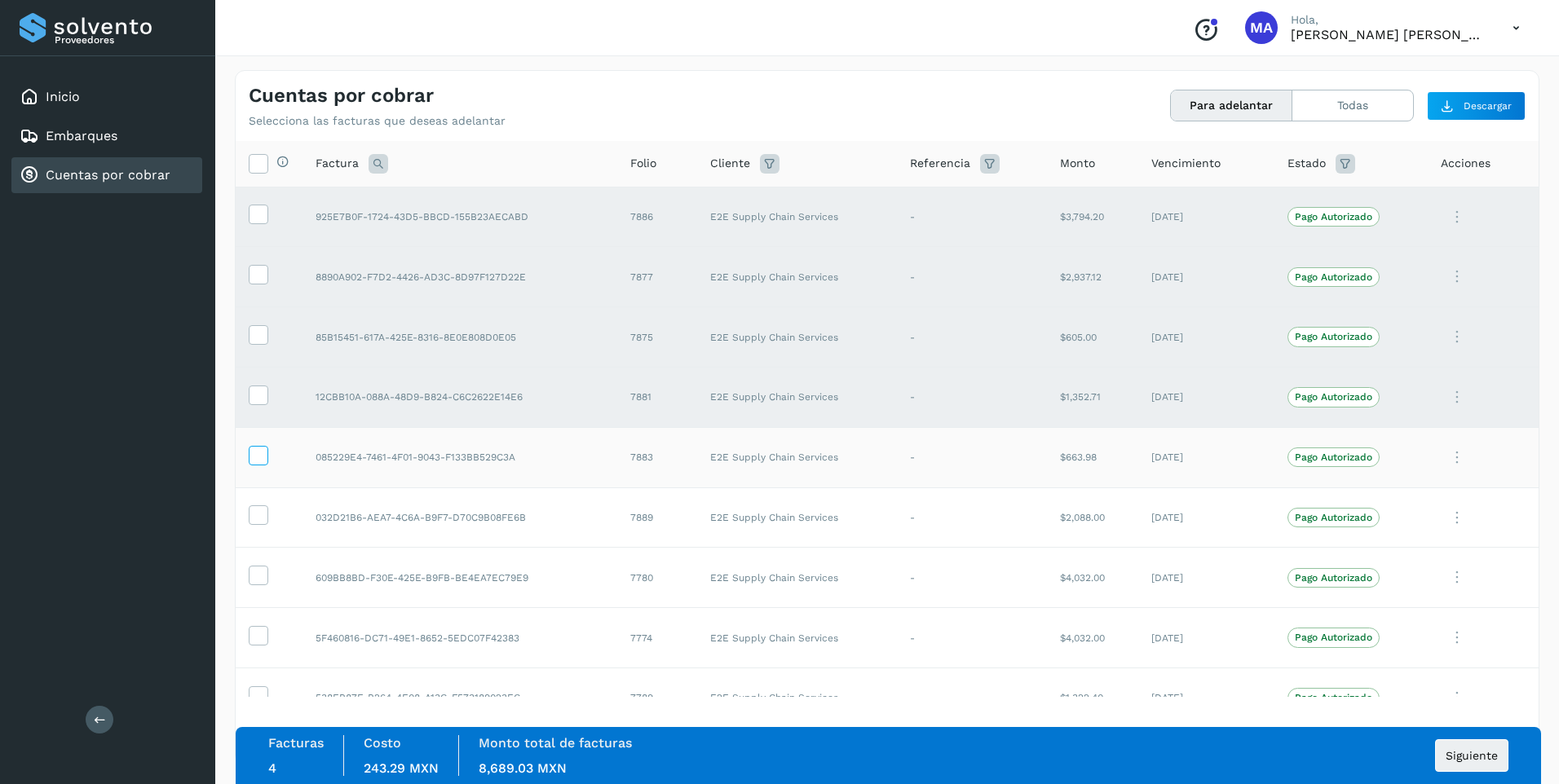
click at [258, 462] on label at bounding box center [259, 455] width 20 height 20
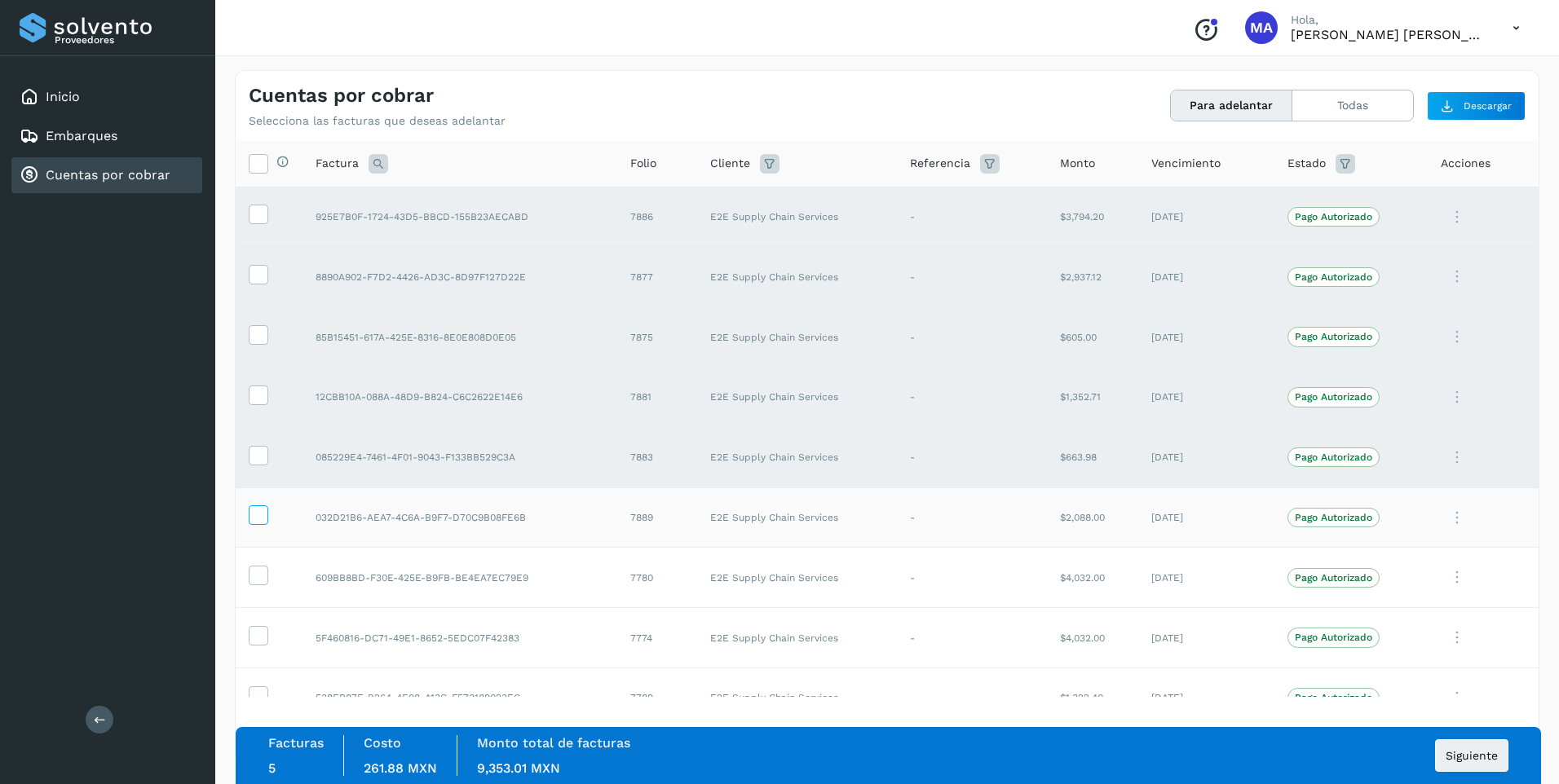
click at [264, 525] on label at bounding box center [259, 515] width 20 height 20
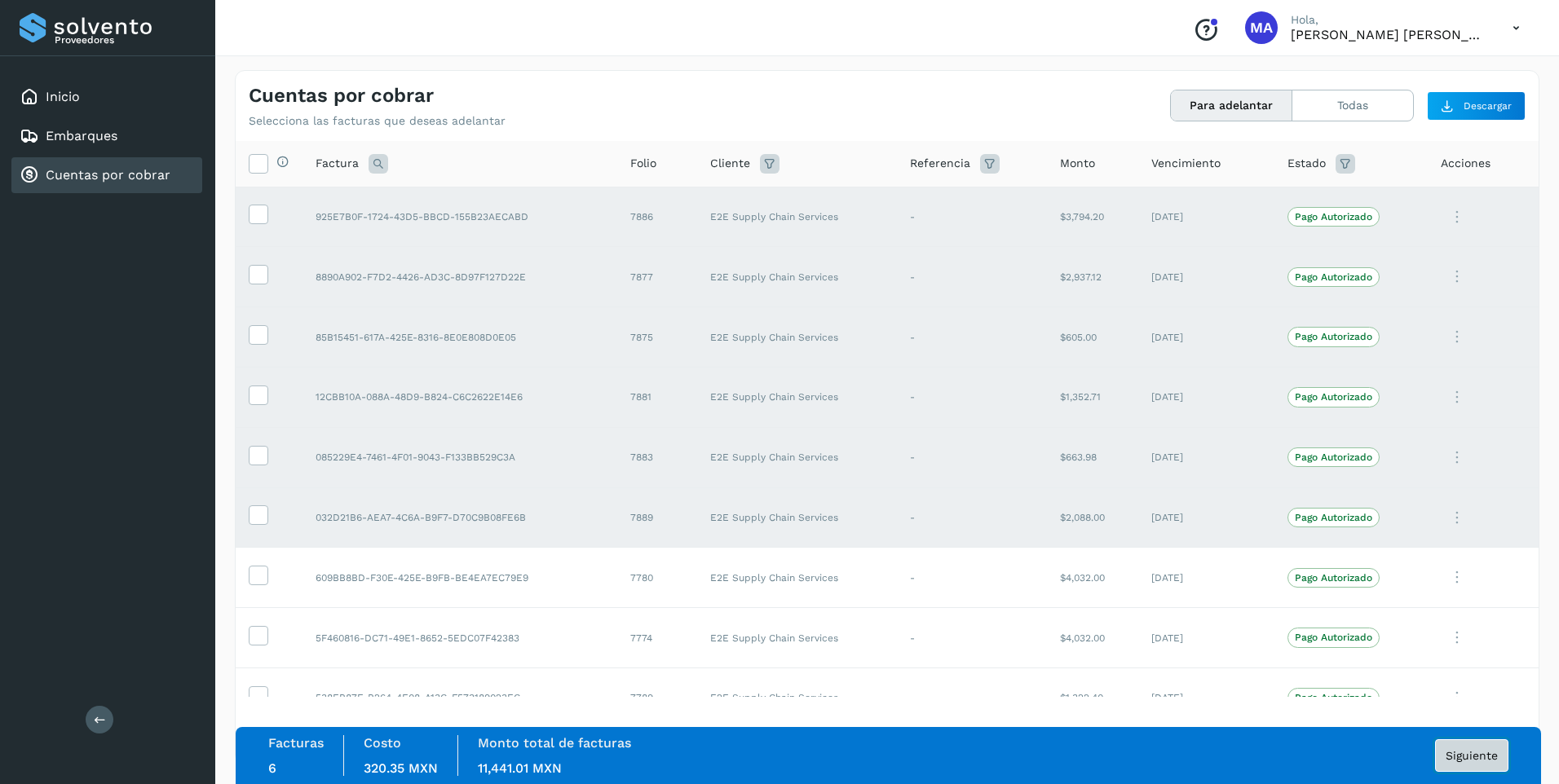
click at [1465, 748] on button "Siguiente" at bounding box center [1471, 755] width 74 height 32
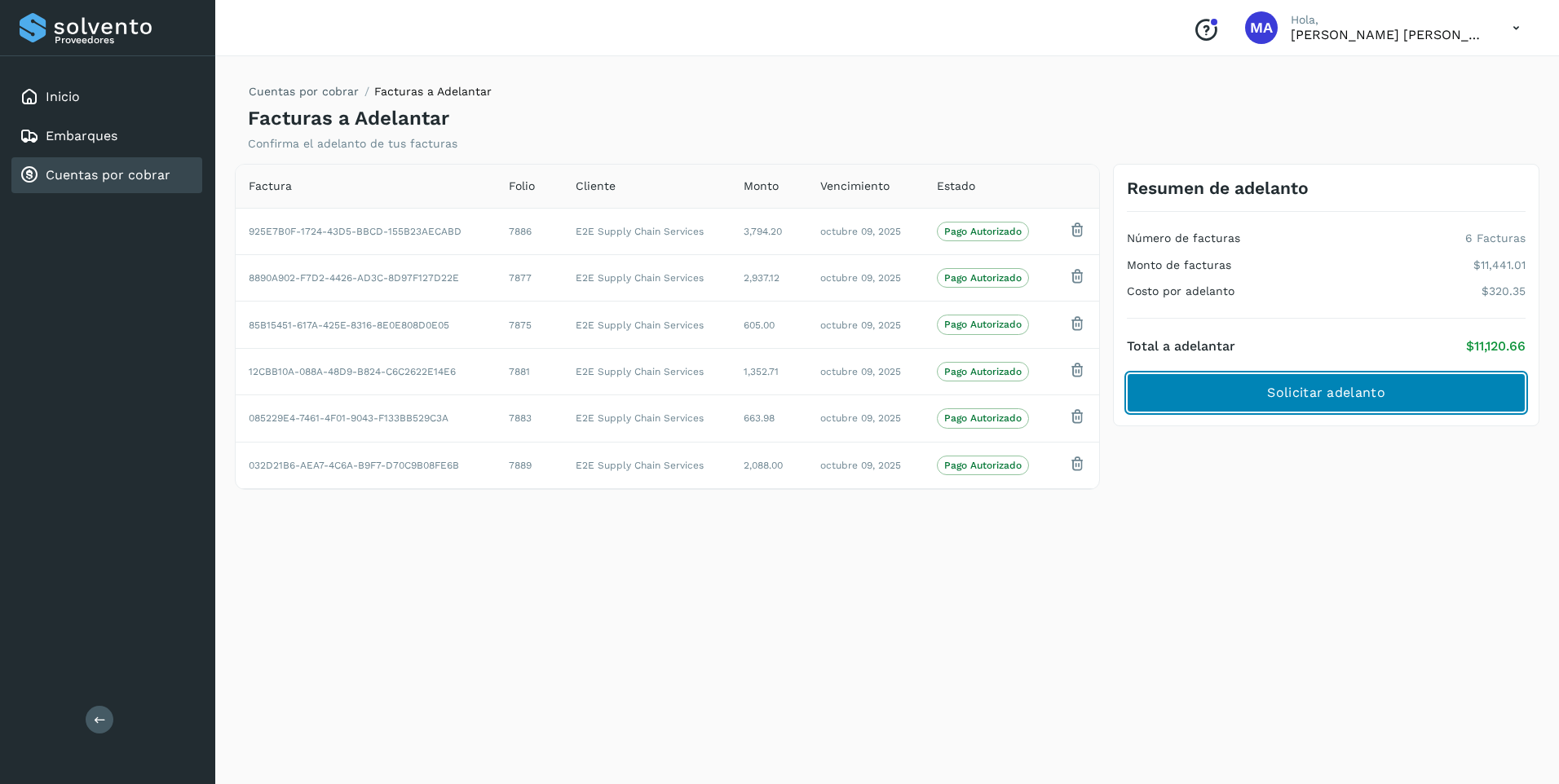
click at [1299, 393] on span "Solicitar adelanto" at bounding box center [1326, 392] width 117 height 18
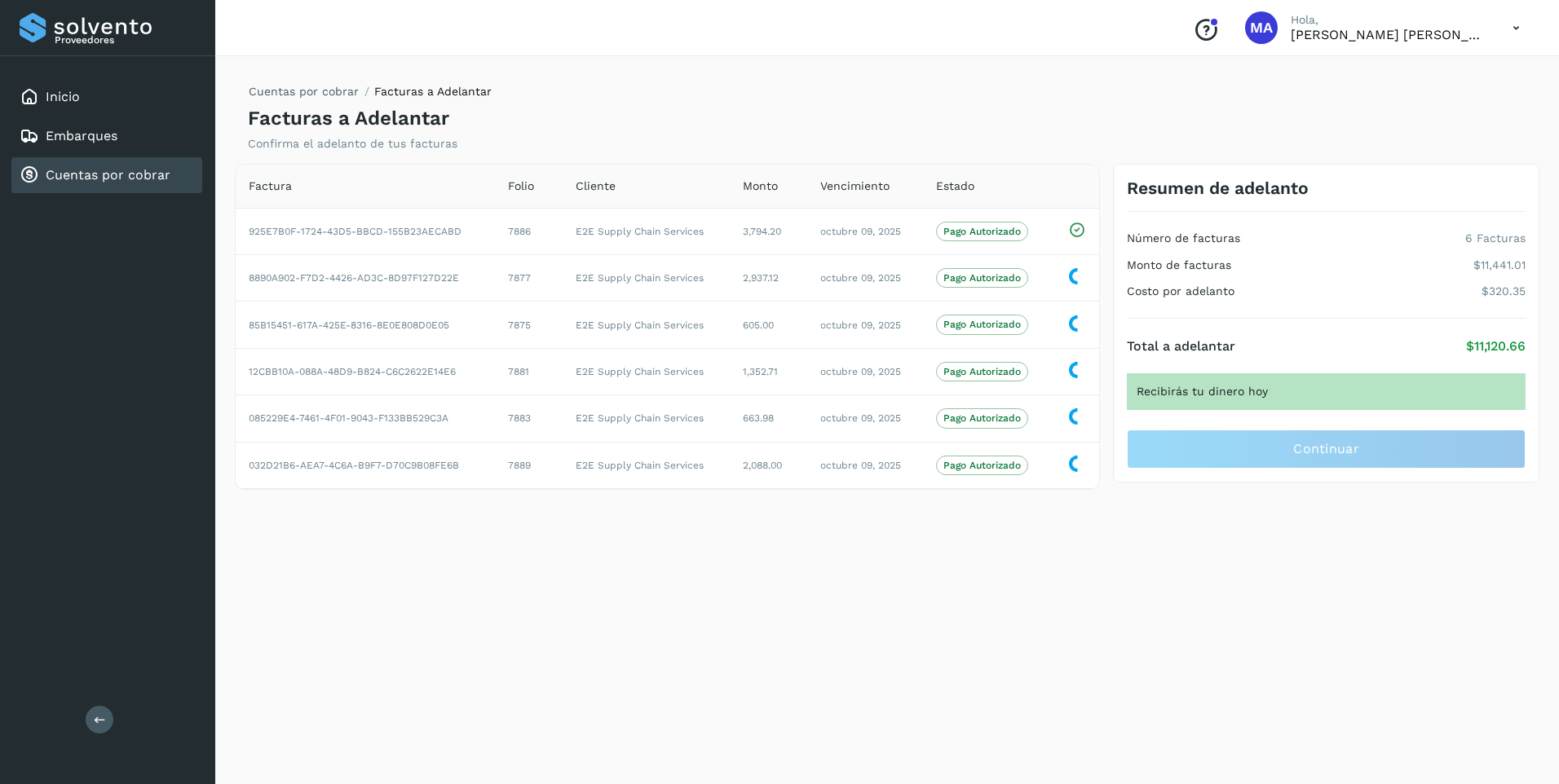
click at [1509, 27] on icon at bounding box center [1517, 29] width 33 height 33
click at [1445, 75] on div "Cerrar sesión" at bounding box center [1435, 73] width 194 height 30
